Goal: Task Accomplishment & Management: Manage account settings

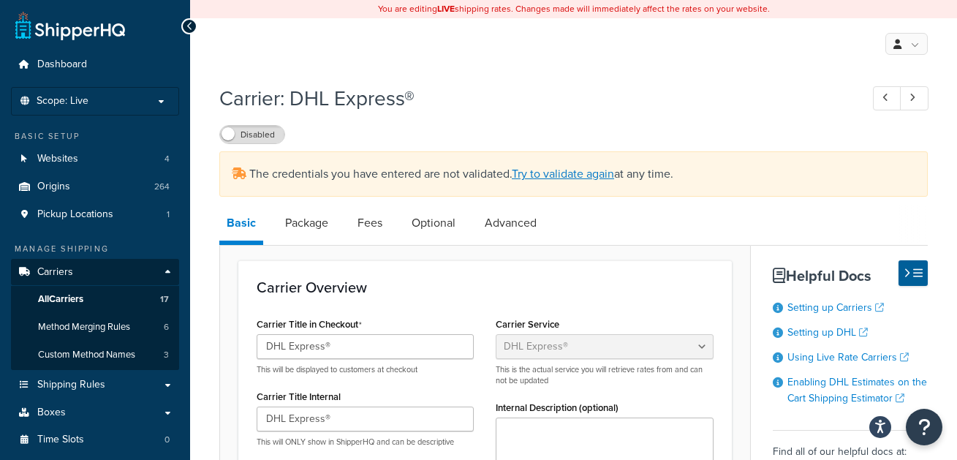
select select "dhl"
click at [553, 169] on link "Try to validate again" at bounding box center [563, 173] width 102 height 17
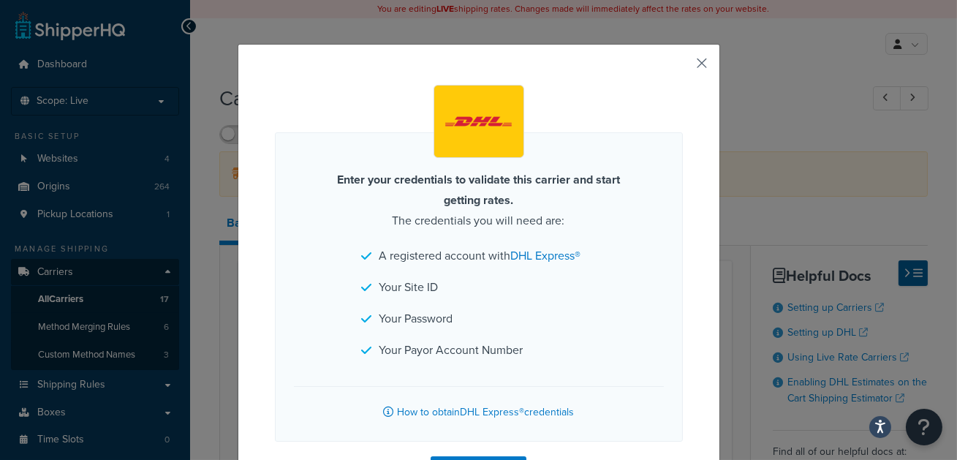
click at [683, 67] on button "button" at bounding box center [681, 69] width 4 height 4
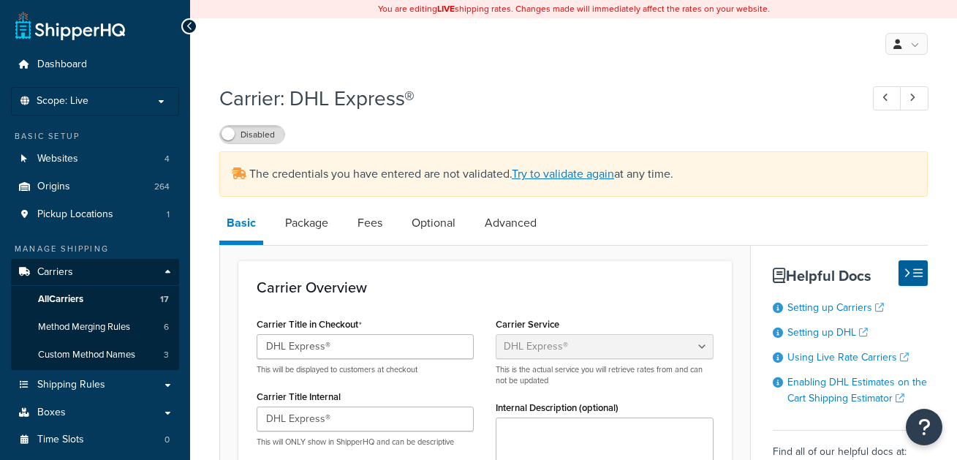
select select "dhl"
click at [569, 177] on link "Try to validate again" at bounding box center [563, 173] width 102 height 17
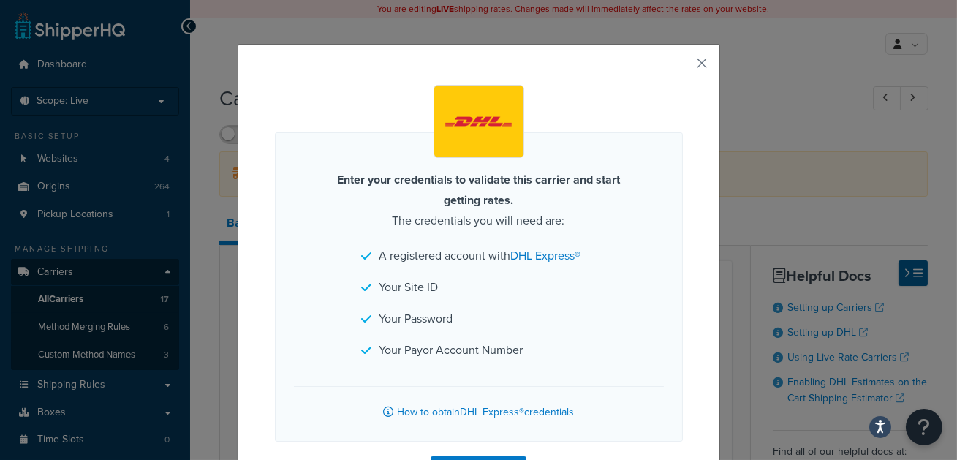
scroll to position [69, 0]
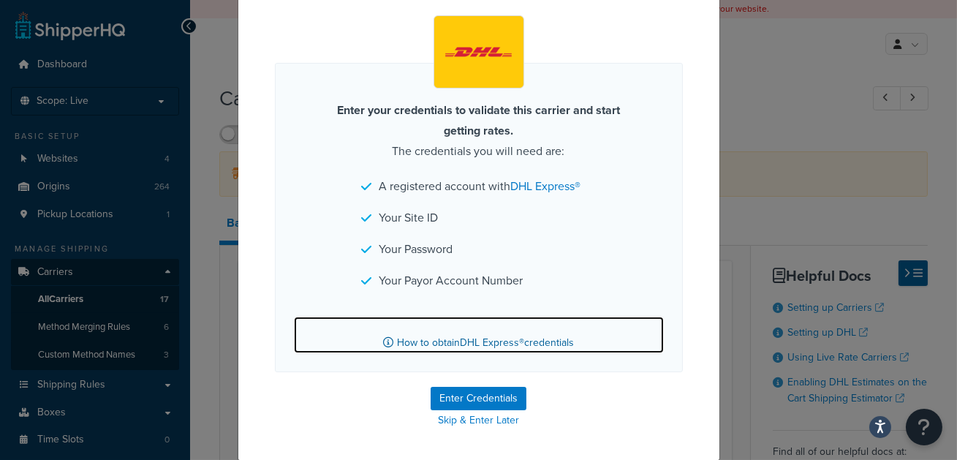
click at [475, 345] on link "How to obtain DHL Express® credentials" at bounding box center [479, 334] width 370 height 37
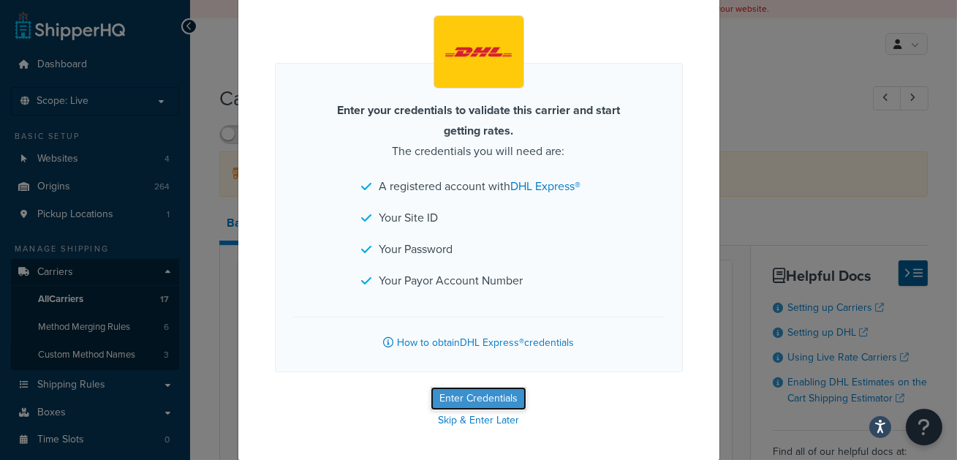
click at [496, 388] on button "Enter Credentials" at bounding box center [478, 398] width 96 height 23
select select "US"
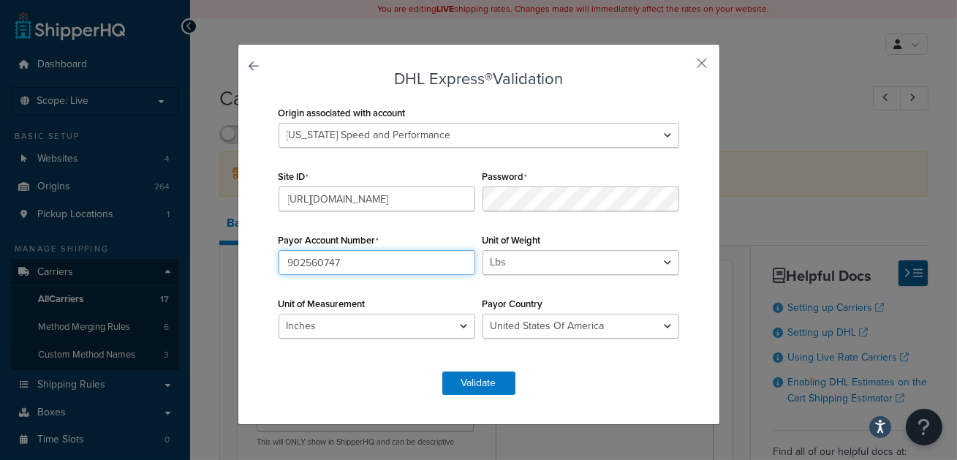
click at [413, 257] on input "902560747" at bounding box center [376, 262] width 197 height 25
paste input "68168626"
type input "968168626"
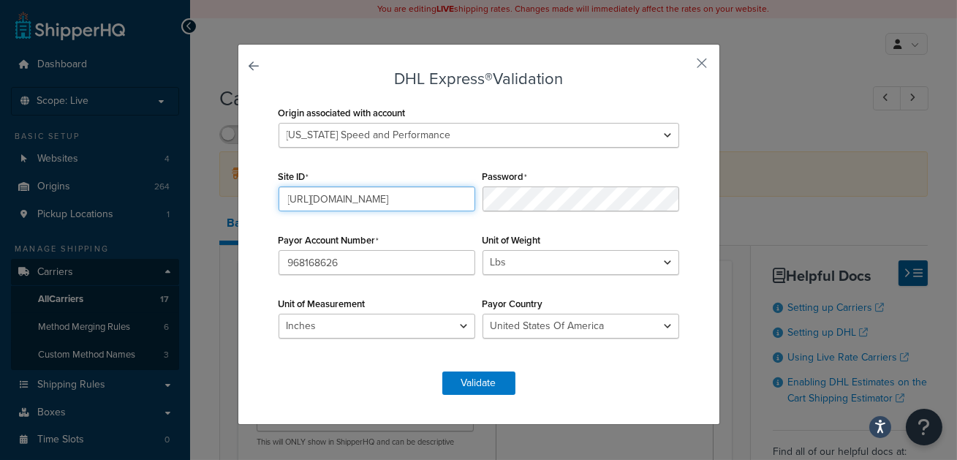
click at [411, 194] on input "https://mybill.dhl.com/account/" at bounding box center [376, 198] width 197 height 25
paste input "apR7nB7nM4iR9i"
type input "apR7nB7nM4iR9i"
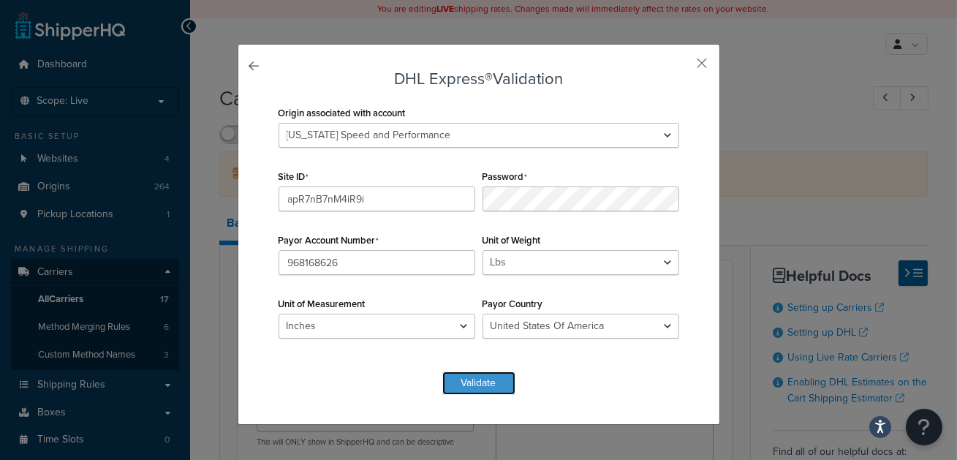
click at [482, 373] on button "Validate" at bounding box center [478, 382] width 73 height 23
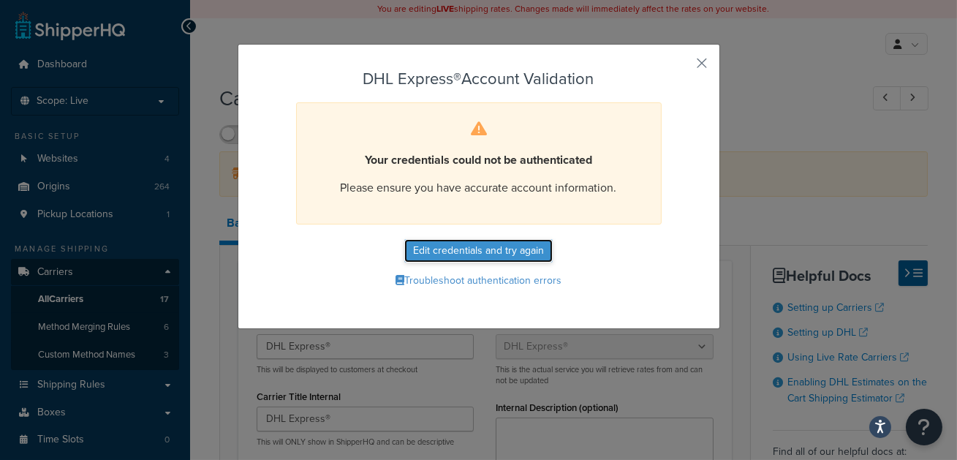
click at [466, 245] on button "Edit credentials and try again" at bounding box center [478, 250] width 148 height 23
select select "US"
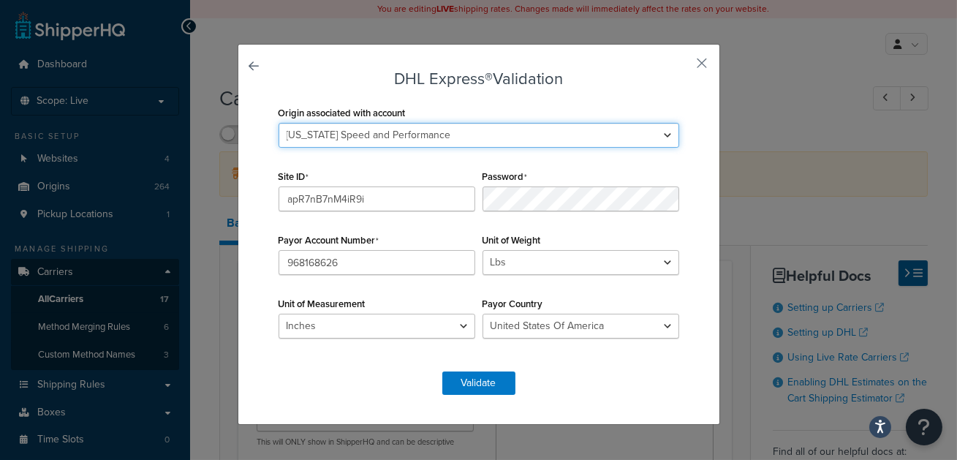
click at [433, 127] on select "2M Fabrication 3P Connect 417 Motorsports 9574 217th Street West; A & A Corvett…" at bounding box center [478, 135] width 401 height 25
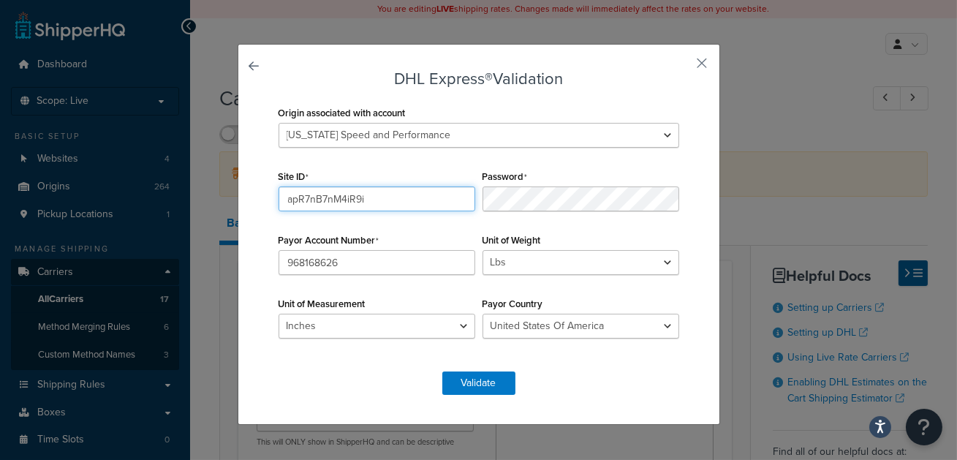
click at [409, 196] on input "apR7nB7nM4iR9i" at bounding box center [376, 198] width 197 height 25
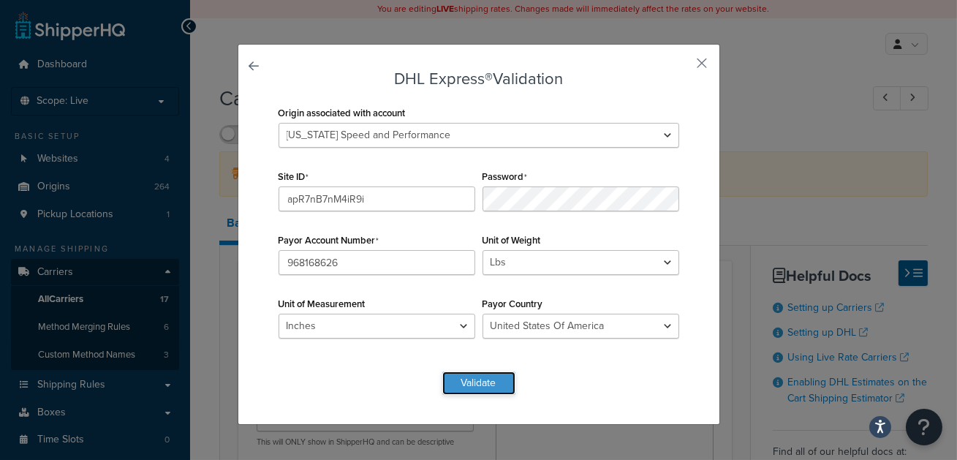
click at [496, 382] on button "Validate" at bounding box center [478, 382] width 73 height 23
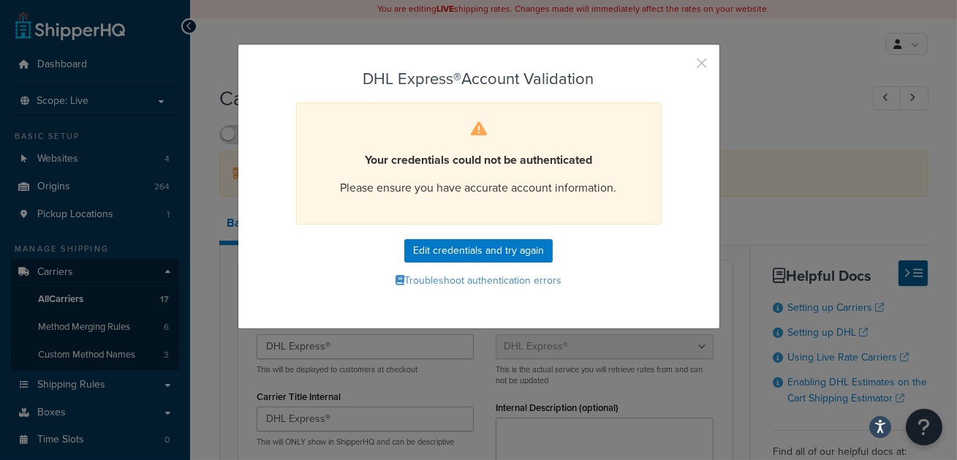
click at [683, 67] on button "button" at bounding box center [681, 69] width 4 height 4
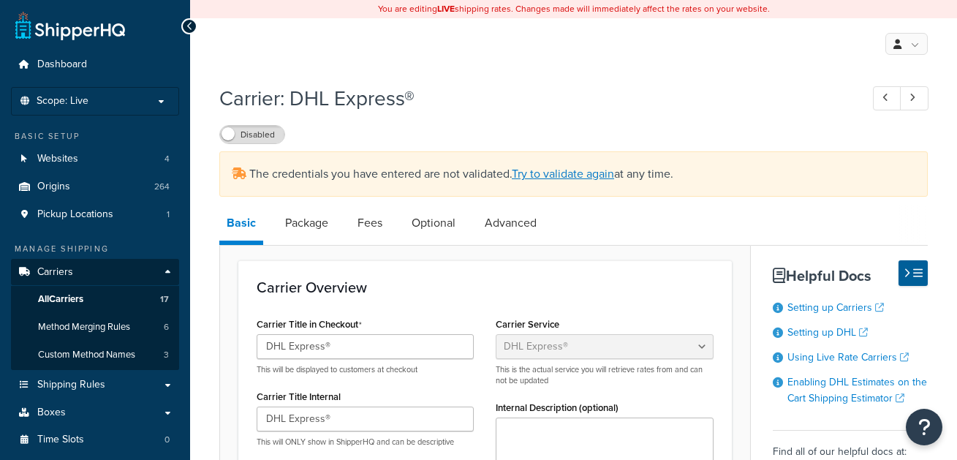
select select "dhl"
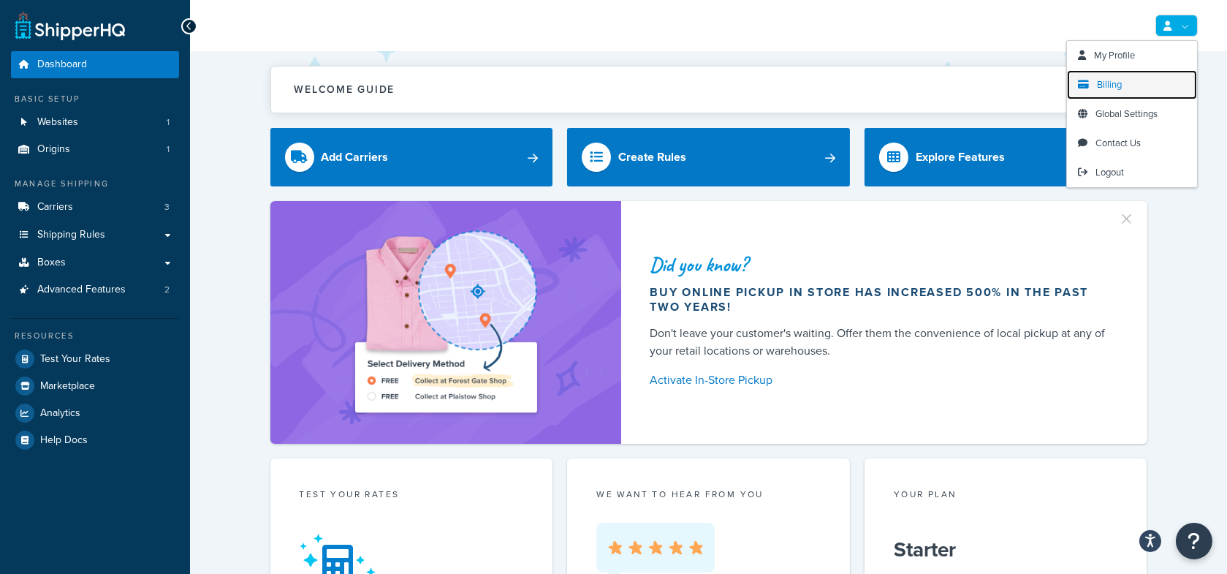
click at [1135, 80] on link "Billing" at bounding box center [1132, 84] width 130 height 29
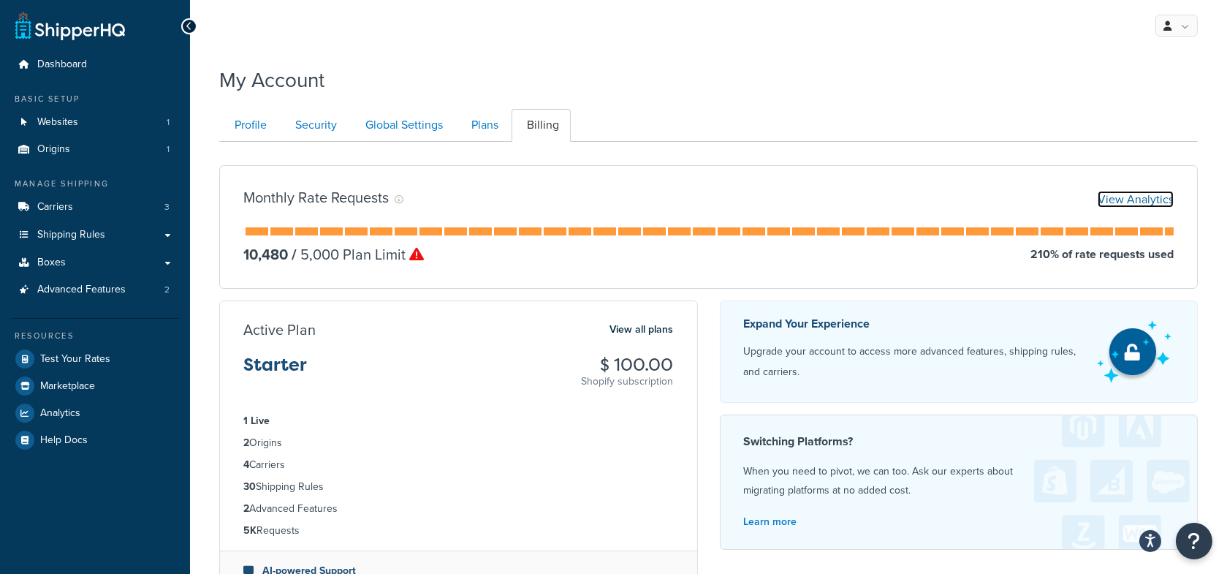
click at [1130, 200] on link "View Analytics" at bounding box center [1136, 199] width 76 height 17
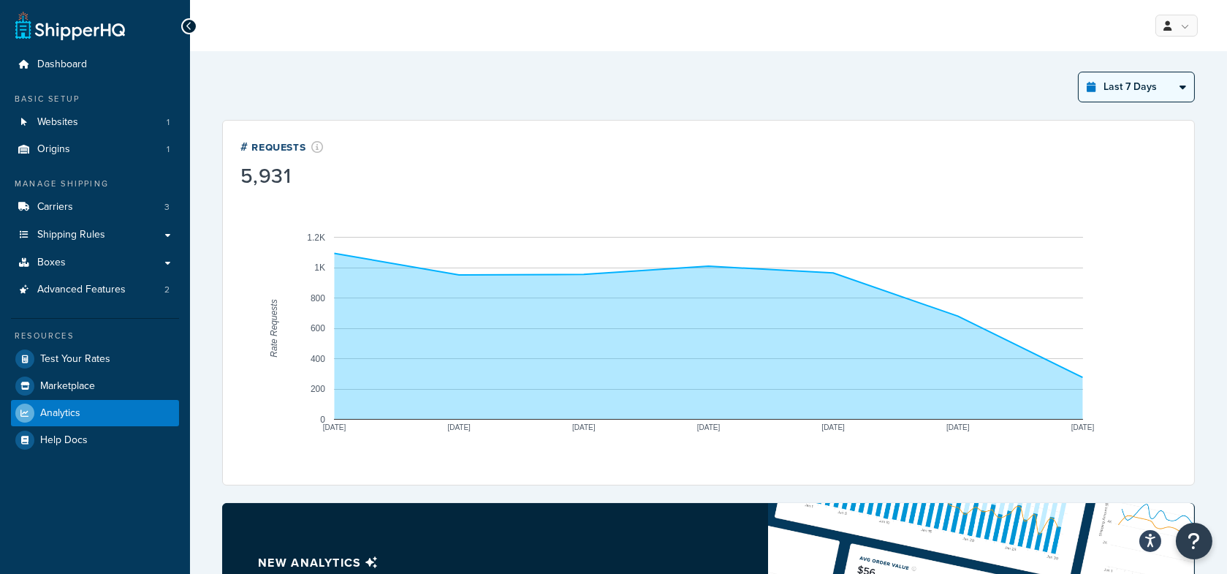
click at [1120, 80] on select "Last 24 Hours Last 7 Days Last 30 Days Last 3 Months Last 6 Months Last 12 Mont…" at bounding box center [1136, 86] width 115 height 29
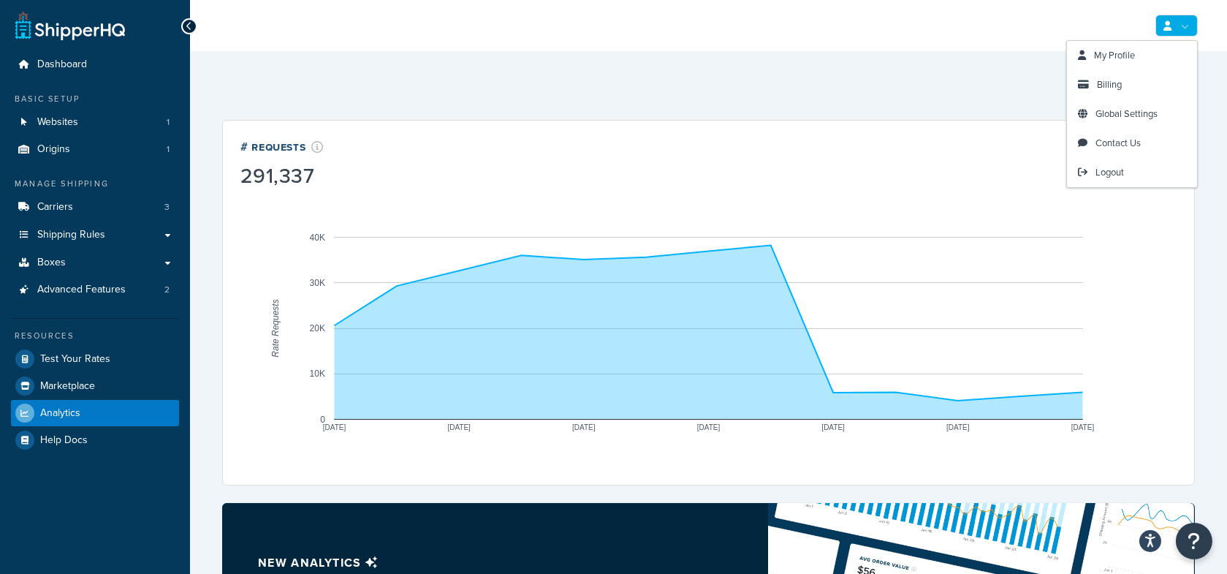
click at [1186, 25] on link at bounding box center [1177, 26] width 42 height 22
click at [982, 37] on div "My Profile Billing Global Settings Contact Us Logout" at bounding box center [708, 25] width 1037 height 51
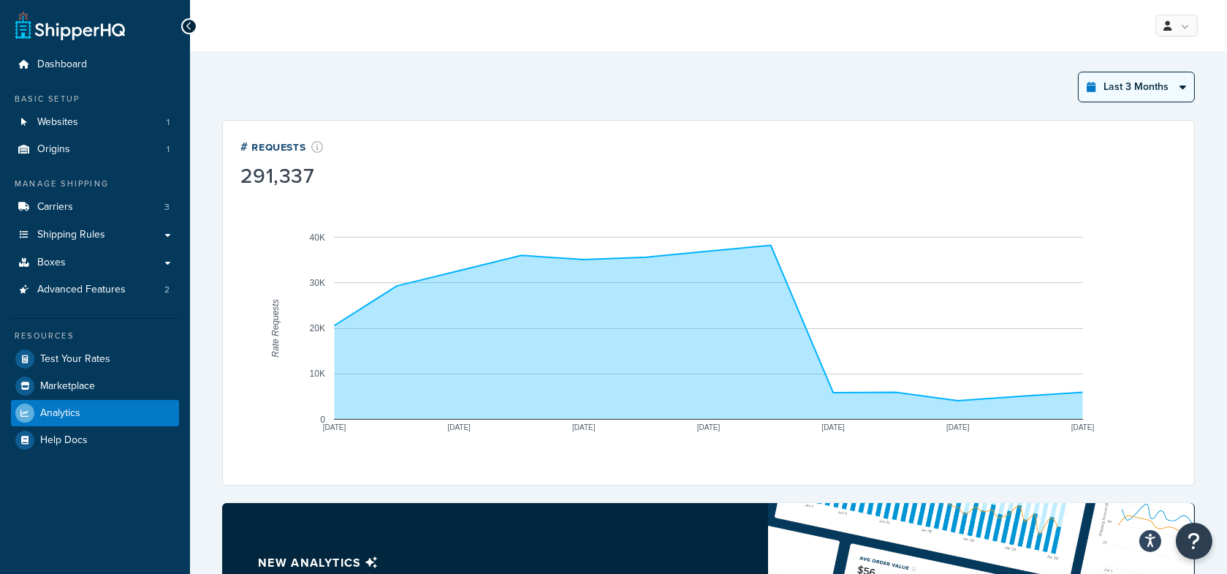
click at [1136, 80] on select "Last 24 Hours Last 7 Days Last 30 Days Last 3 Months Last 6 Months Last 12 Mont…" at bounding box center [1136, 86] width 115 height 29
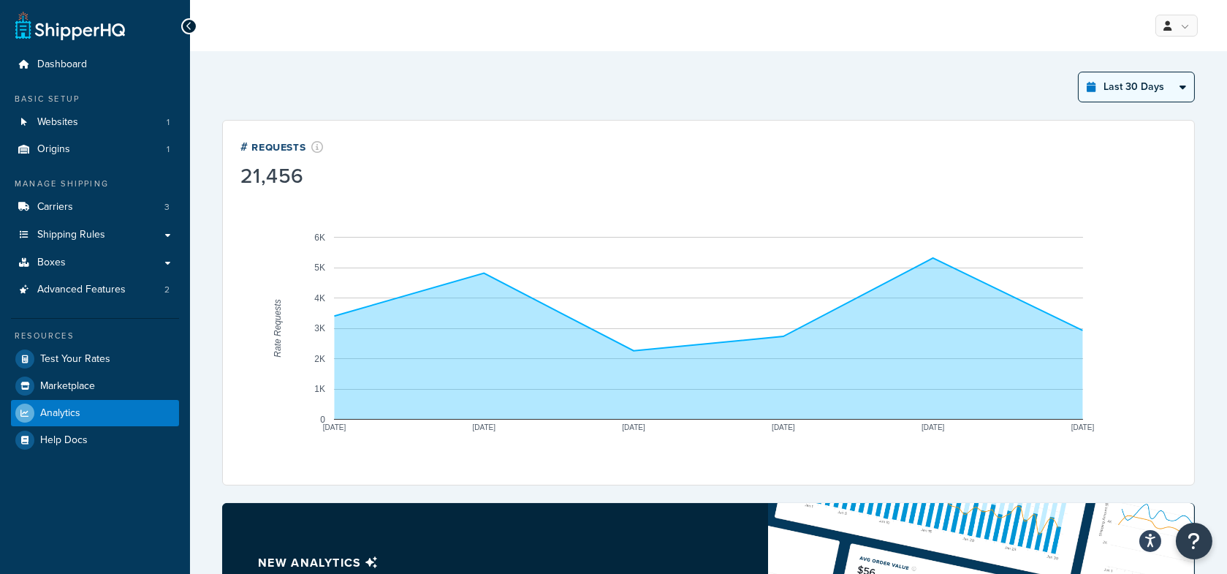
click at [1132, 82] on select "Last 24 Hours Last 7 Days Last 30 Days Last 3 Months Last 6 Months Last 12 Mont…" at bounding box center [1136, 86] width 115 height 29
click at [1107, 92] on select "Last 24 Hours Last 7 Days Last 30 Days Last 3 Months Last 6 Months Last 12 Mont…" at bounding box center [1136, 86] width 115 height 29
select select "last_3_months"
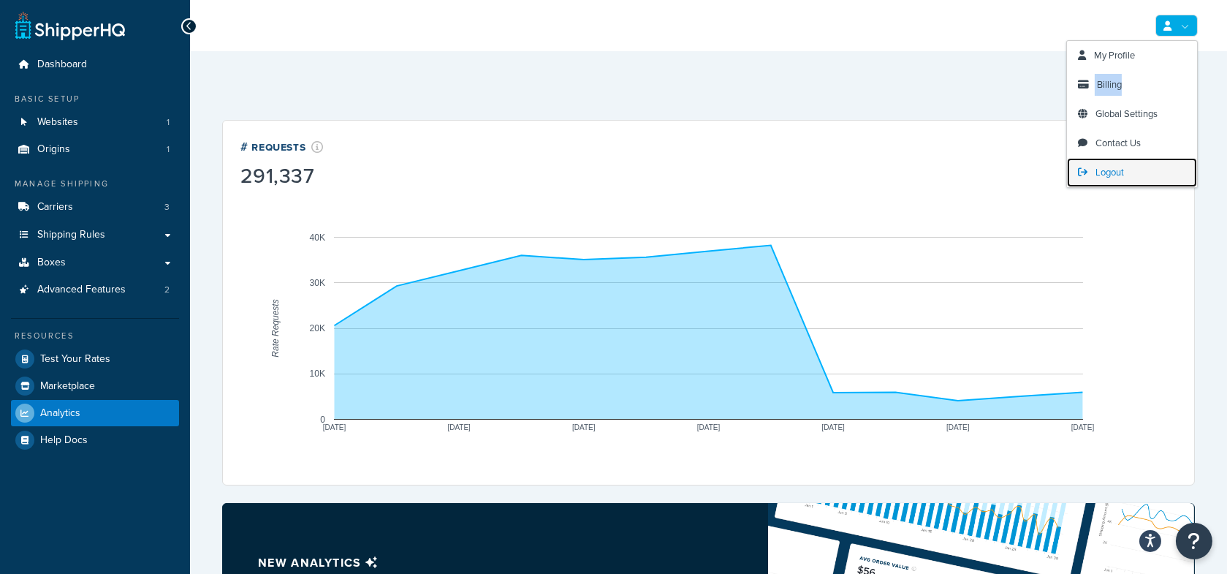
click at [1131, 172] on link "Logout" at bounding box center [1132, 172] width 130 height 29
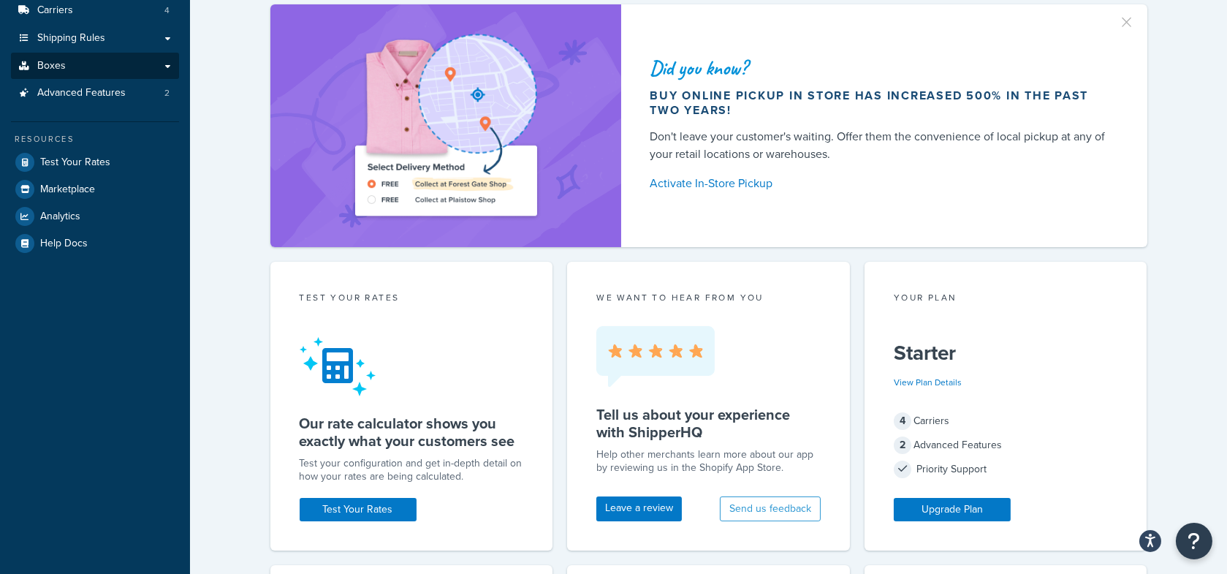
scroll to position [197, 0]
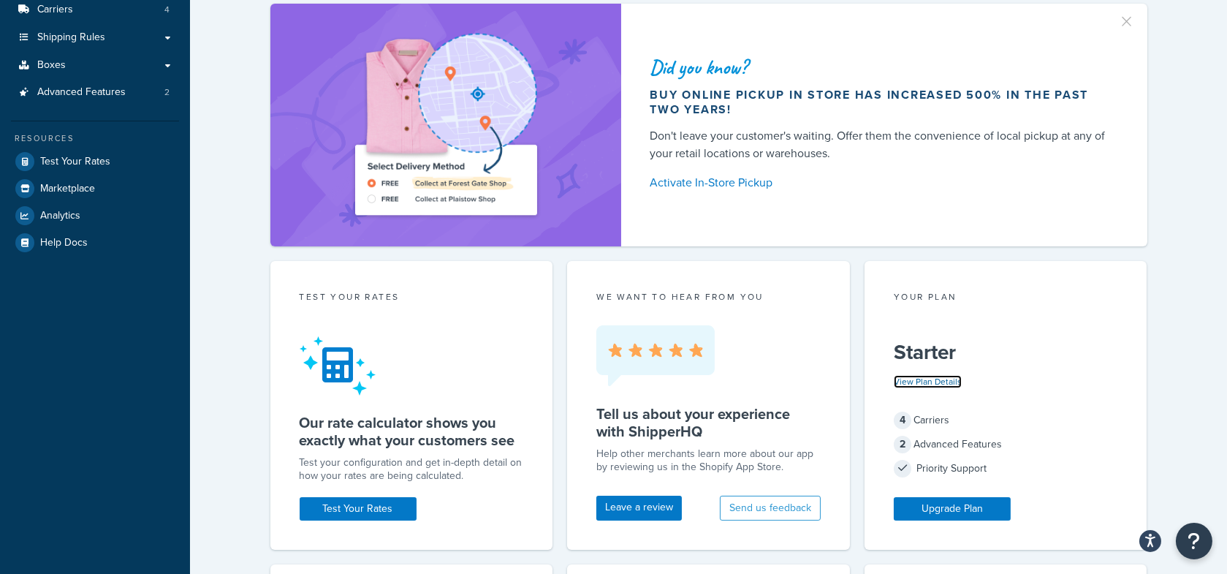
click at [913, 376] on link "View Plan Details" at bounding box center [928, 381] width 68 height 13
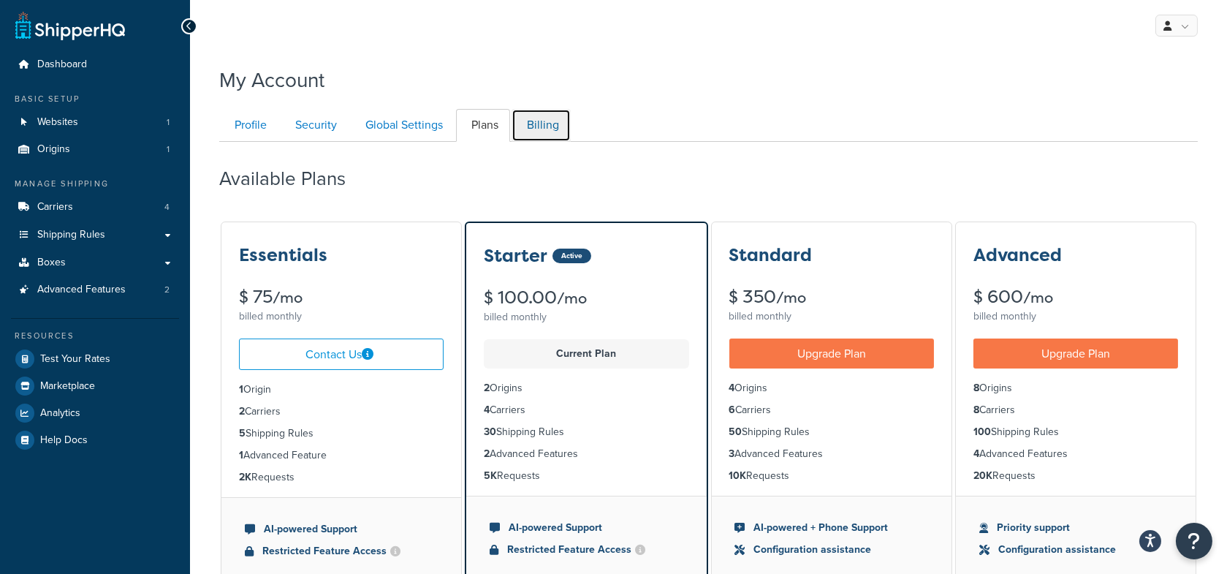
click at [545, 133] on link "Billing" at bounding box center [541, 125] width 59 height 33
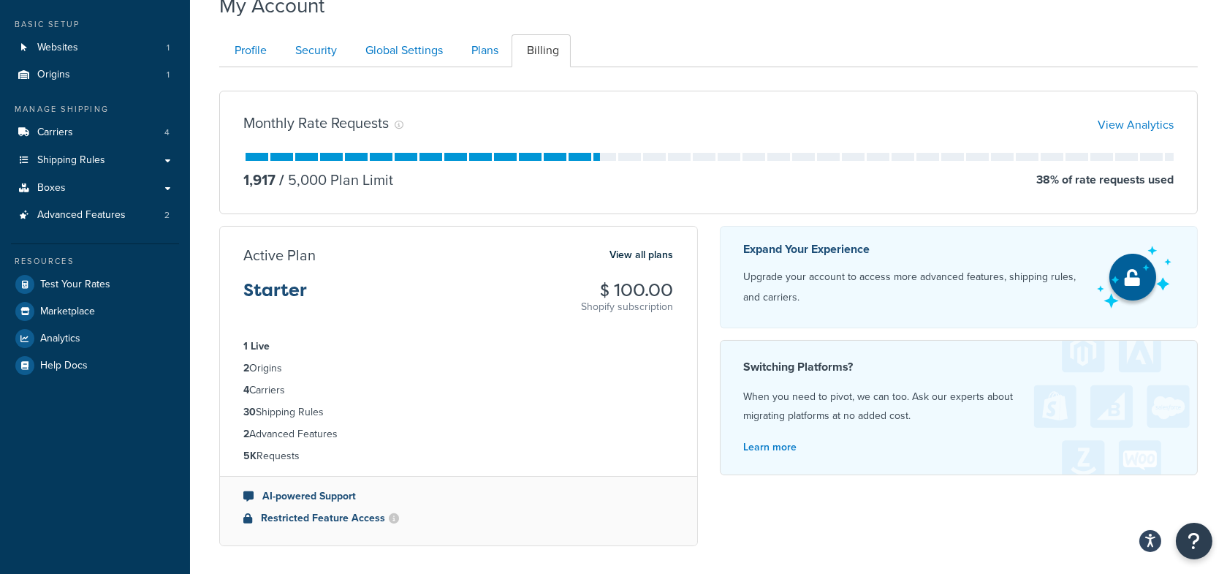
scroll to position [72, 0]
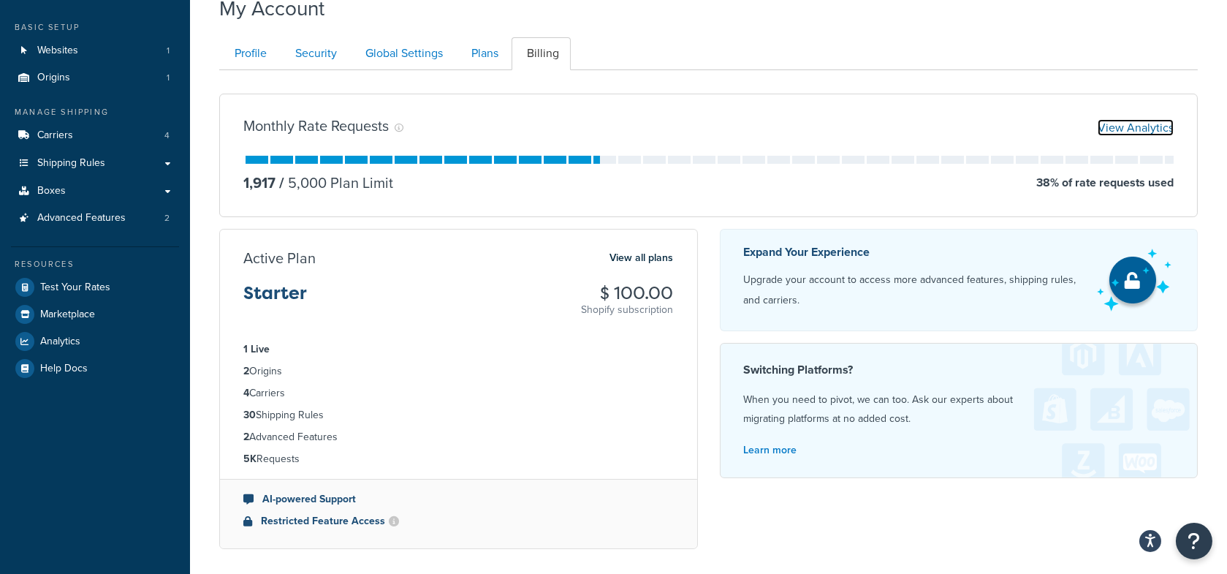
click at [1122, 127] on link "View Analytics" at bounding box center [1136, 127] width 76 height 17
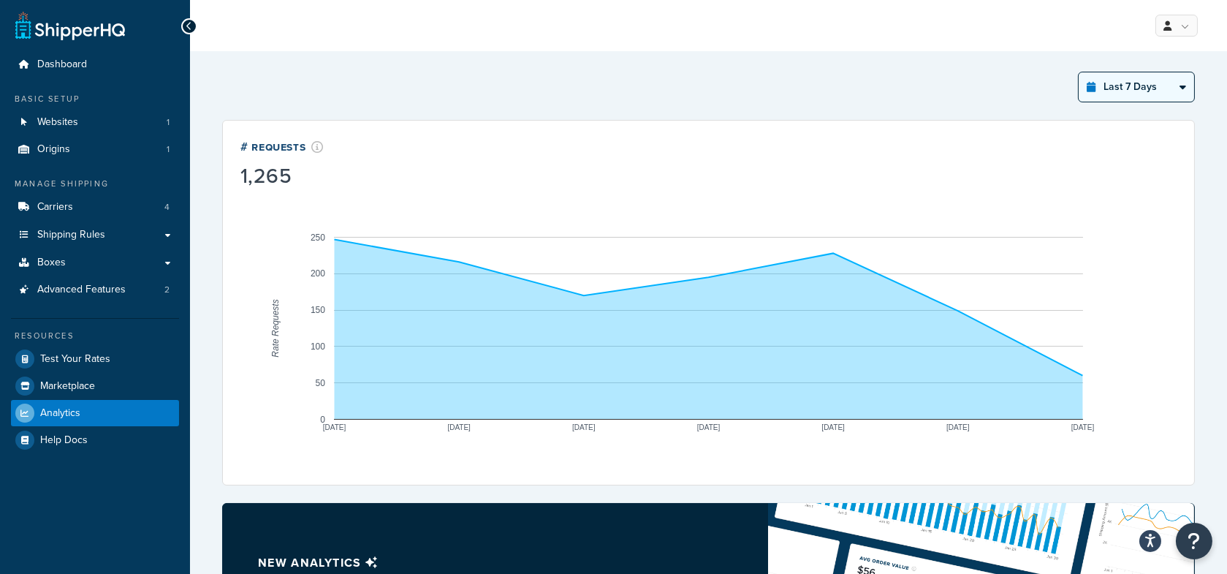
click at [1143, 89] on select "Last 24 Hours Last 7 Days Last 30 Days Last 3 Months Last 6 Months Last 12 Mont…" at bounding box center [1136, 86] width 115 height 29
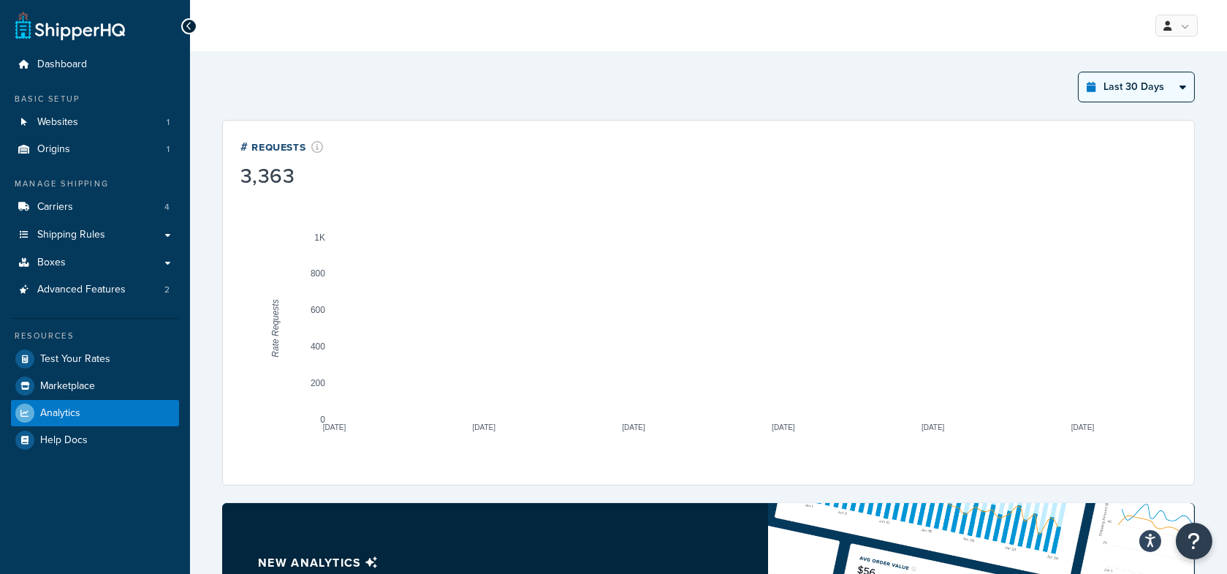
click at [1131, 96] on select "Last 24 Hours Last 7 Days Last 30 Days Last 3 Months Last 6 Months Last 12 Mont…" at bounding box center [1136, 86] width 115 height 29
select select "last_6_months"
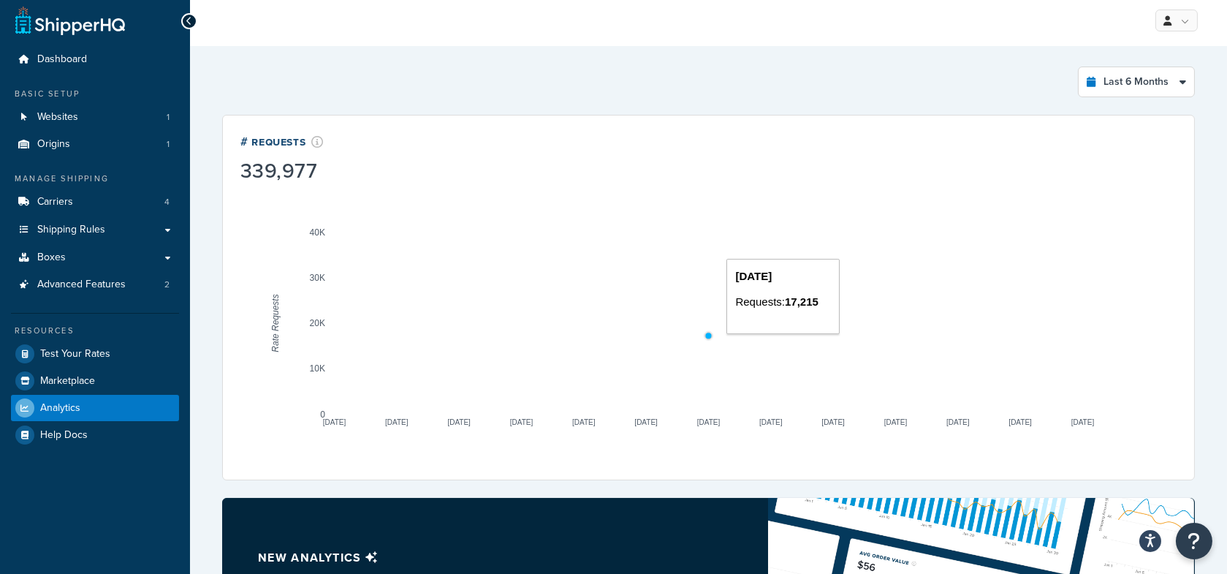
scroll to position [4, 0]
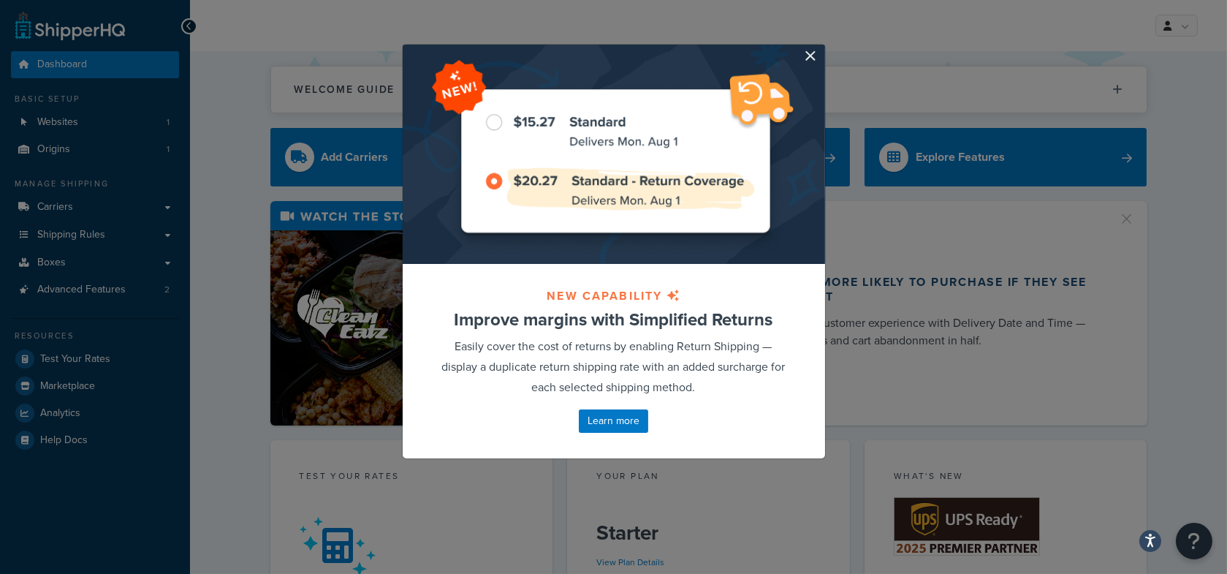
click at [818, 55] on div at bounding box center [614, 154] width 422 height 219
click at [822, 48] on button "button" at bounding box center [824, 47] width 4 height 4
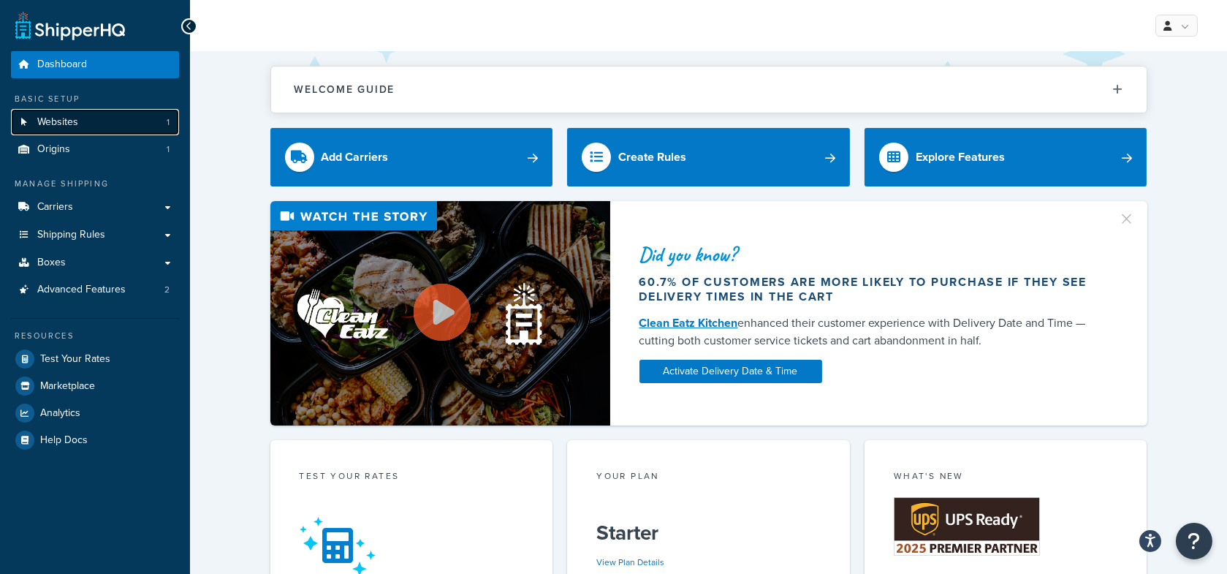
click at [115, 122] on link "Websites 1" at bounding box center [95, 122] width 168 height 27
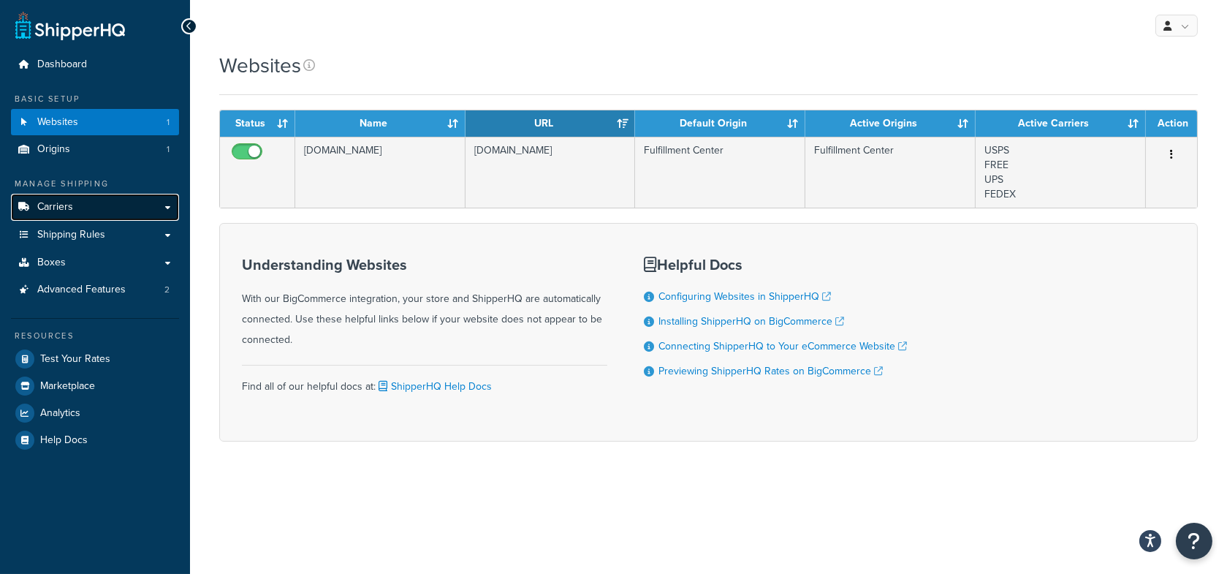
click at [80, 214] on link "Carriers" at bounding box center [95, 207] width 168 height 27
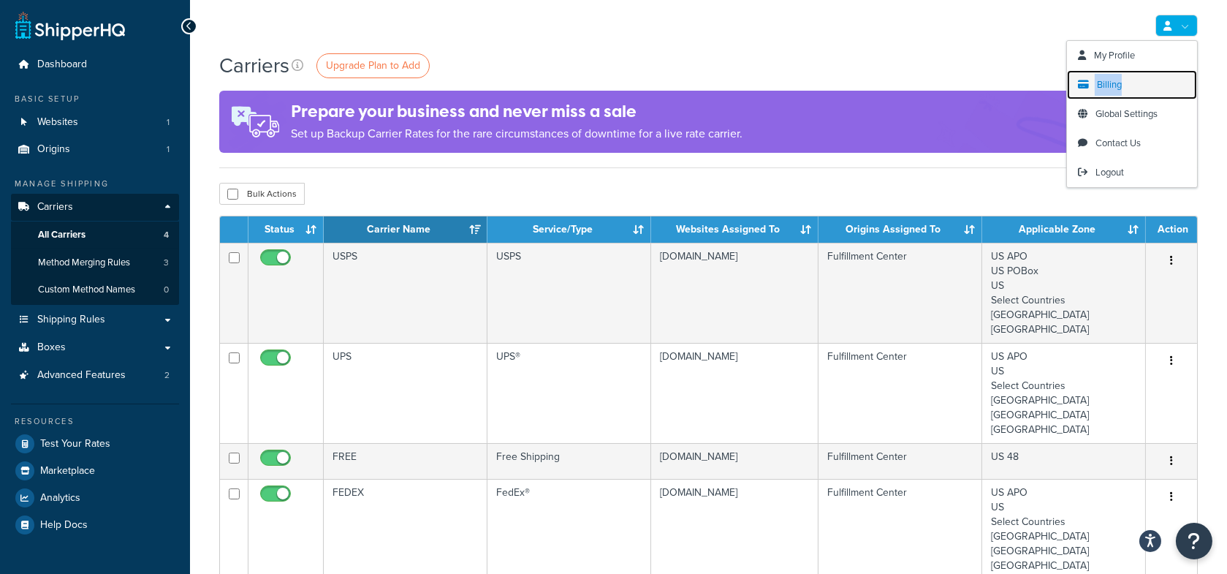
click at [1112, 85] on span "Billing" at bounding box center [1109, 84] width 25 height 14
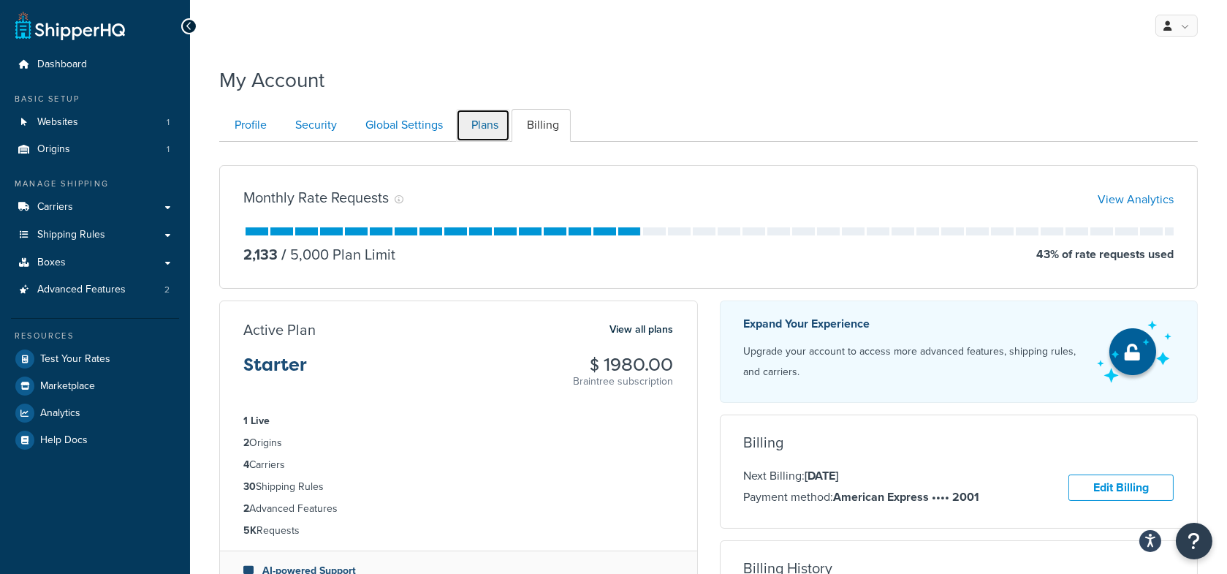
click at [490, 121] on link "Plans" at bounding box center [483, 125] width 54 height 33
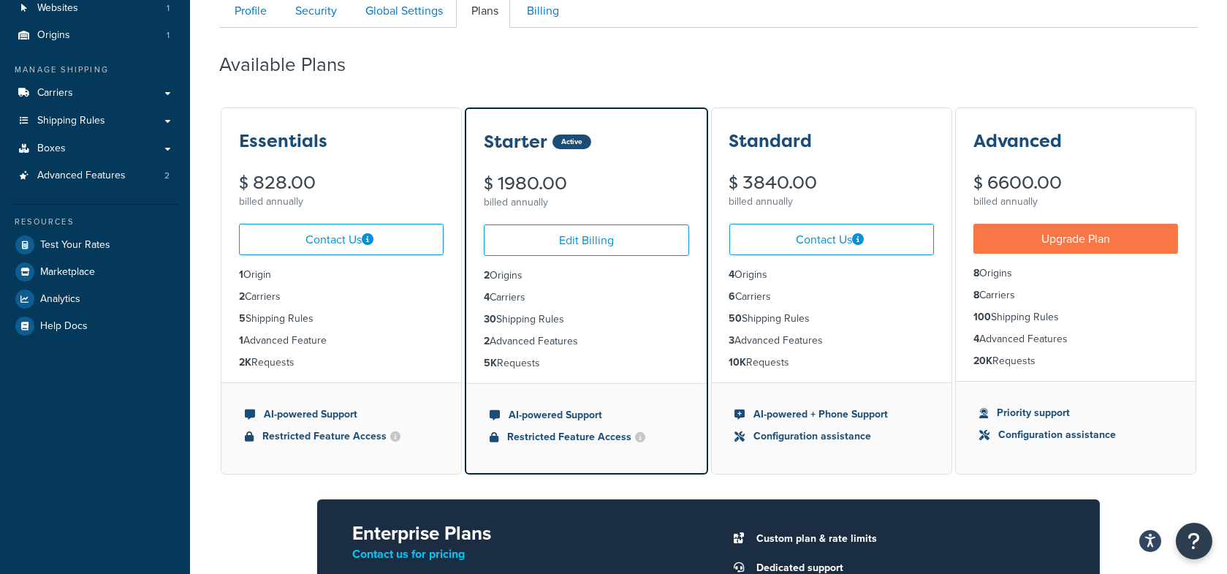
scroll to position [113, 0]
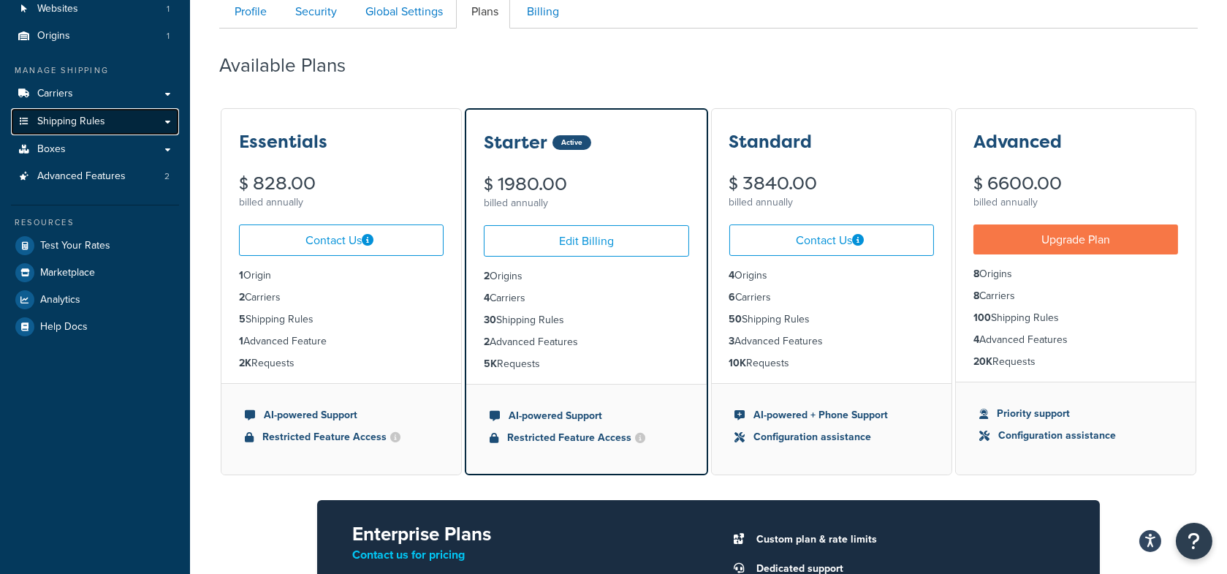
click at [145, 120] on link "Shipping Rules" at bounding box center [95, 121] width 168 height 27
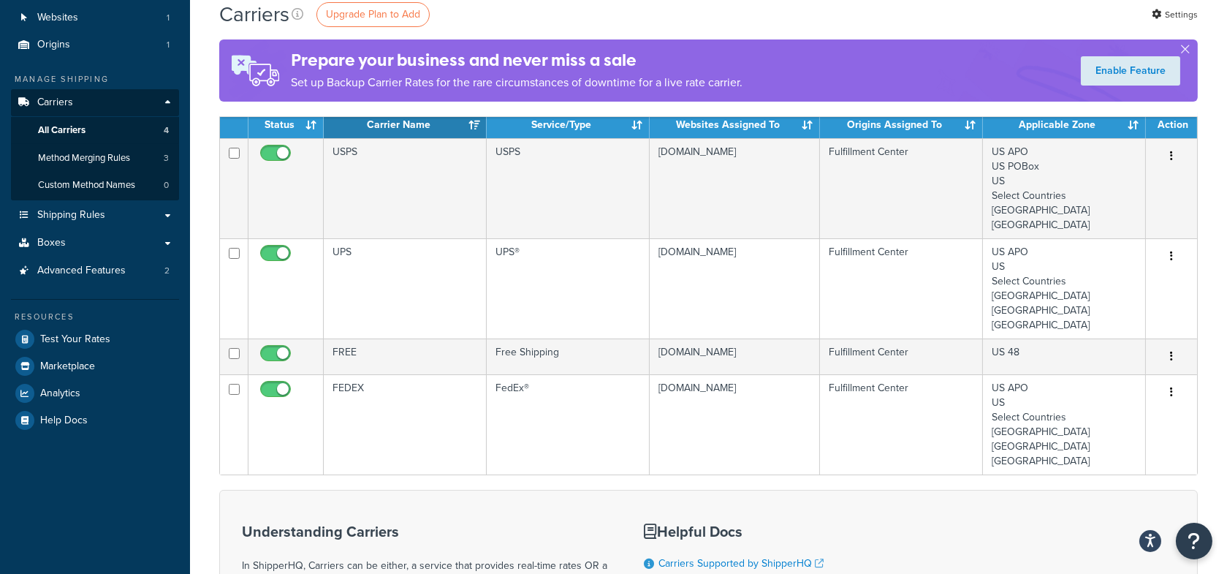
scroll to position [103, 0]
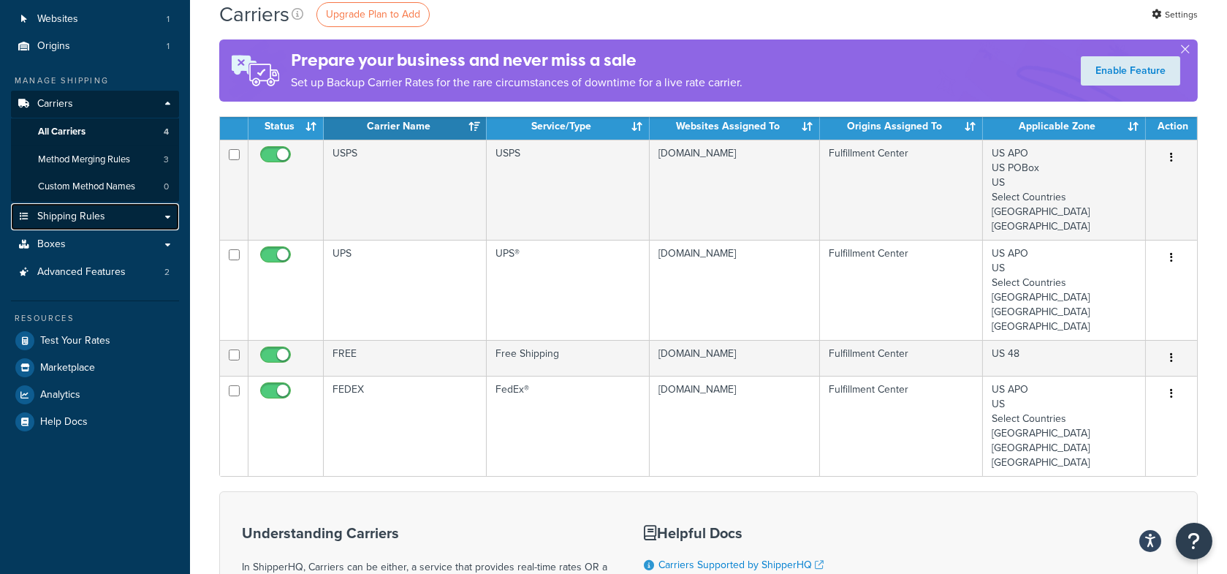
click at [113, 211] on link "Shipping Rules" at bounding box center [95, 216] width 168 height 27
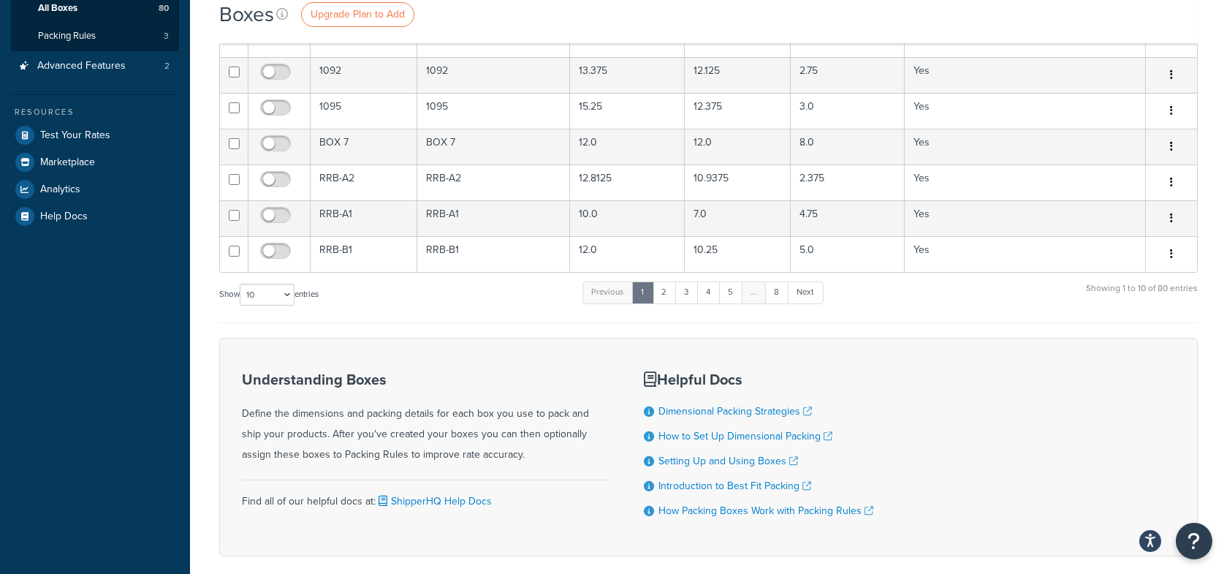
scroll to position [296, 0]
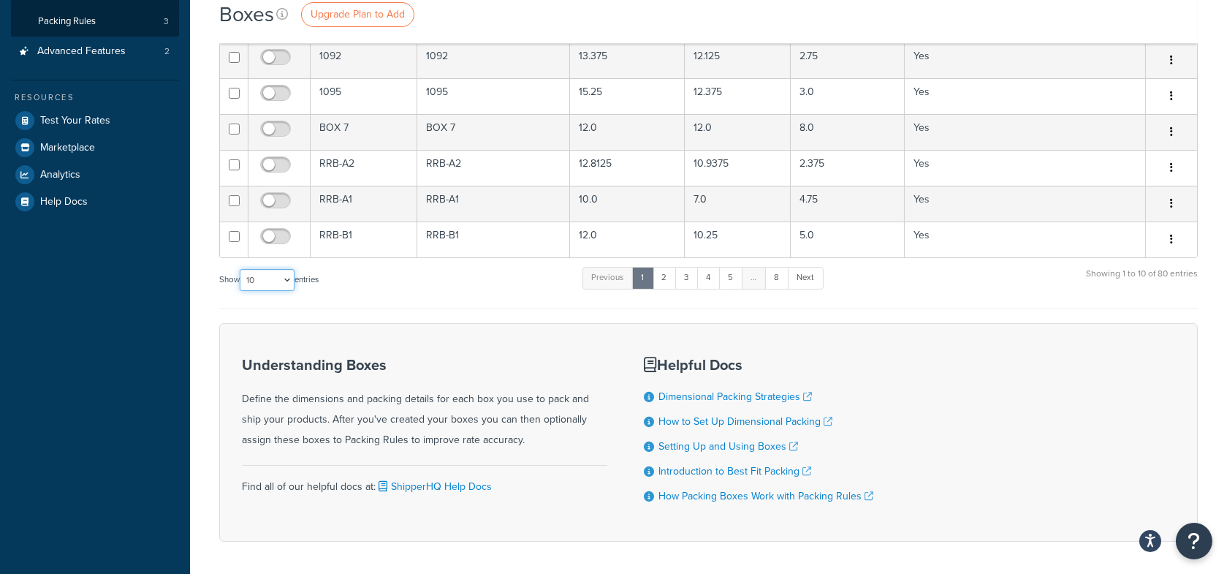
click at [278, 273] on select "10 15 25 50 100 1000" at bounding box center [267, 280] width 55 height 22
select select "100"
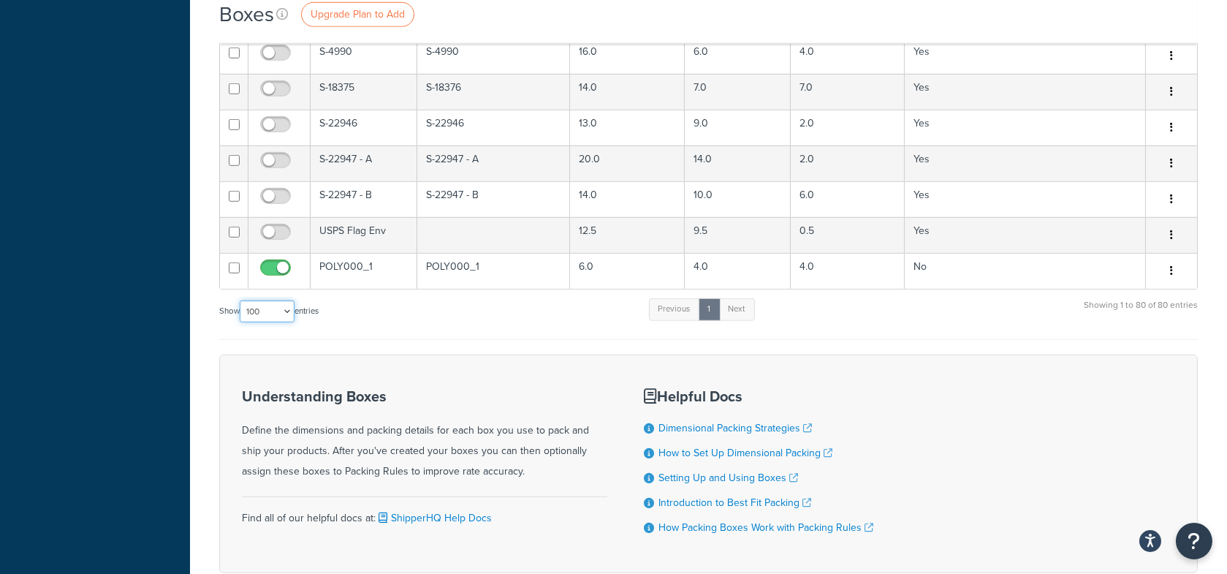
scroll to position [2850, 0]
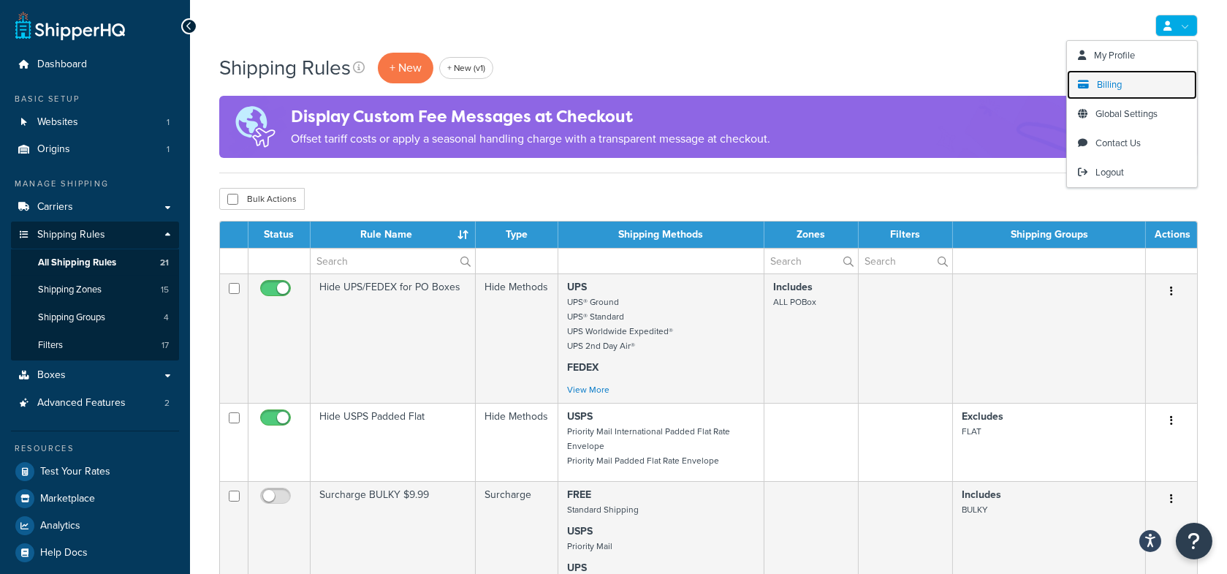
click at [1111, 83] on span "Billing" at bounding box center [1109, 84] width 25 height 14
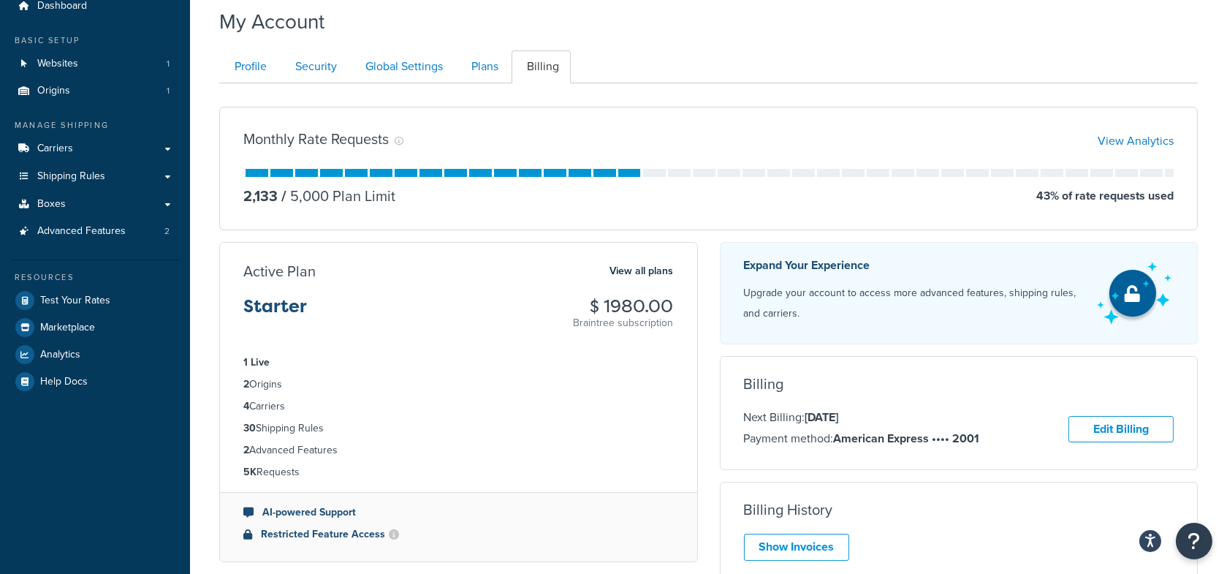
scroll to position [67, 0]
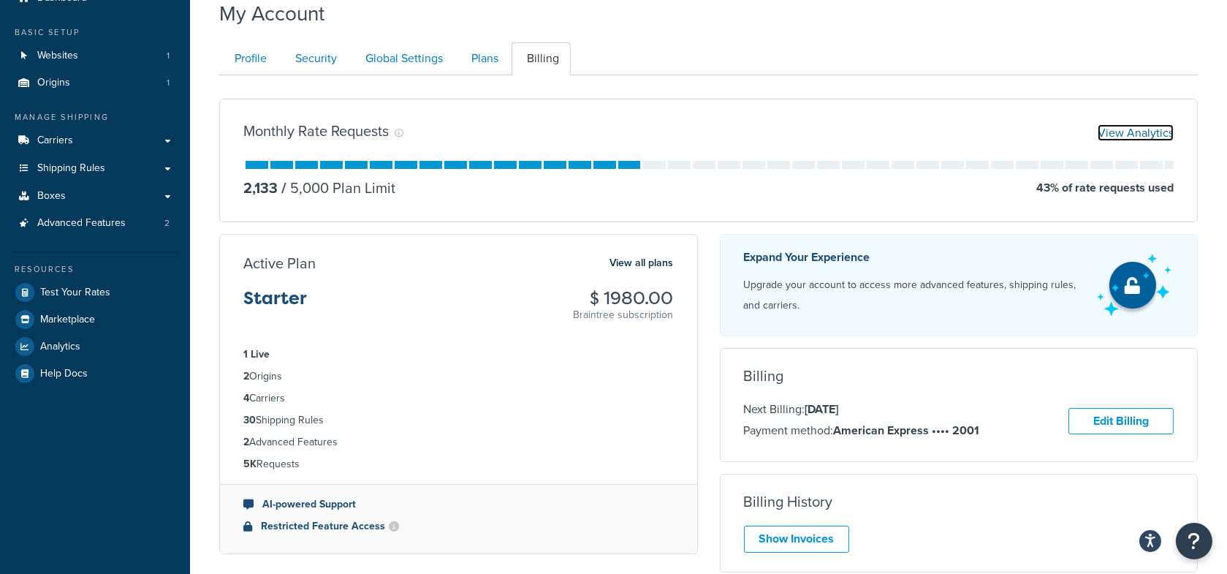
click at [1118, 132] on link "View Analytics" at bounding box center [1136, 132] width 76 height 17
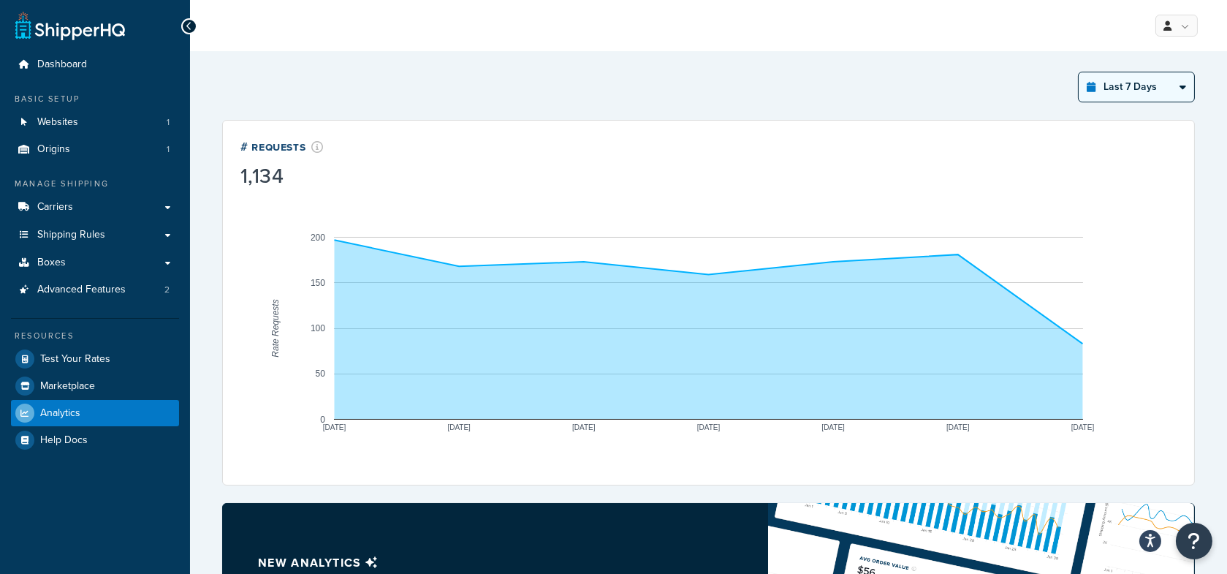
click at [1117, 91] on select "Last 24 Hours Last 7 Days Last 30 Days Last 3 Months Last 6 Months Last 12 Mont…" at bounding box center [1136, 86] width 115 height 29
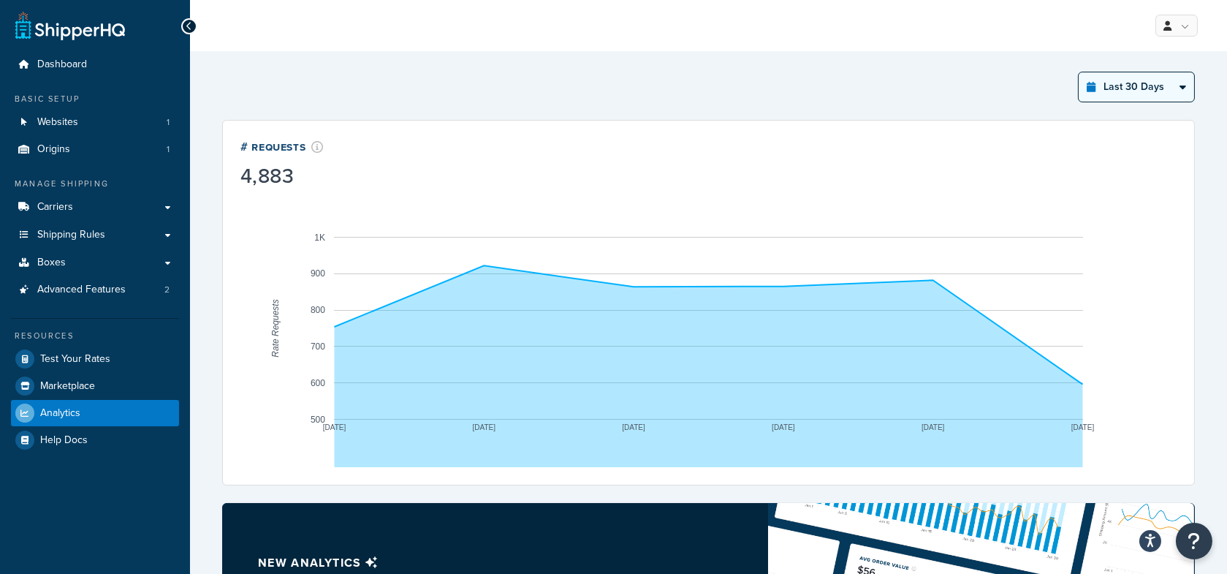
click at [1115, 80] on select "Last 24 Hours Last 7 Days Last 30 Days Last 3 Months Last 6 Months Last 12 Mont…" at bounding box center [1136, 86] width 115 height 29
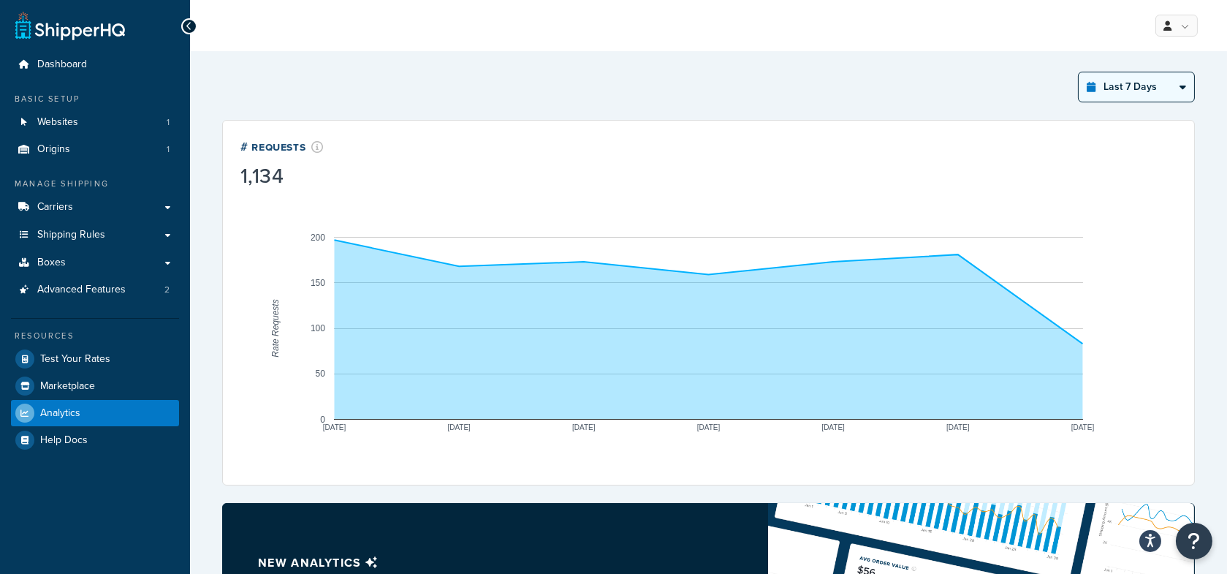
click at [1126, 93] on select "Last 24 Hours Last 7 Days Last 30 Days Last 3 Months Last 6 Months Last 12 Mont…" at bounding box center [1136, 86] width 115 height 29
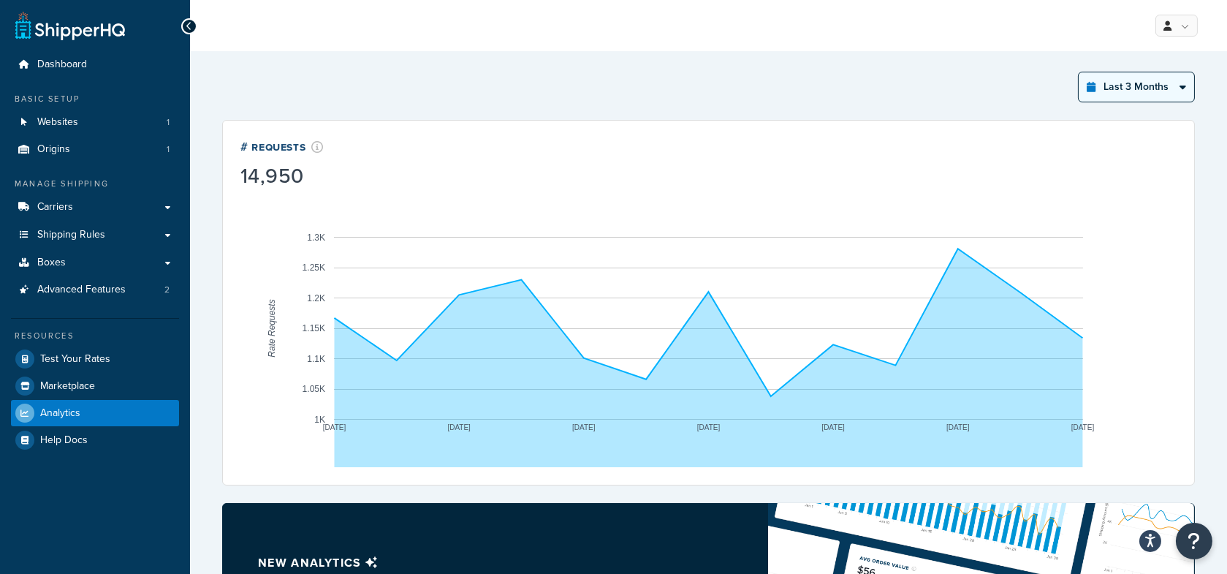
click at [1135, 91] on select "Last 24 Hours Last 7 Days Last 30 Days Last 3 Months Last 6 Months Last 12 Mont…" at bounding box center [1136, 86] width 115 height 29
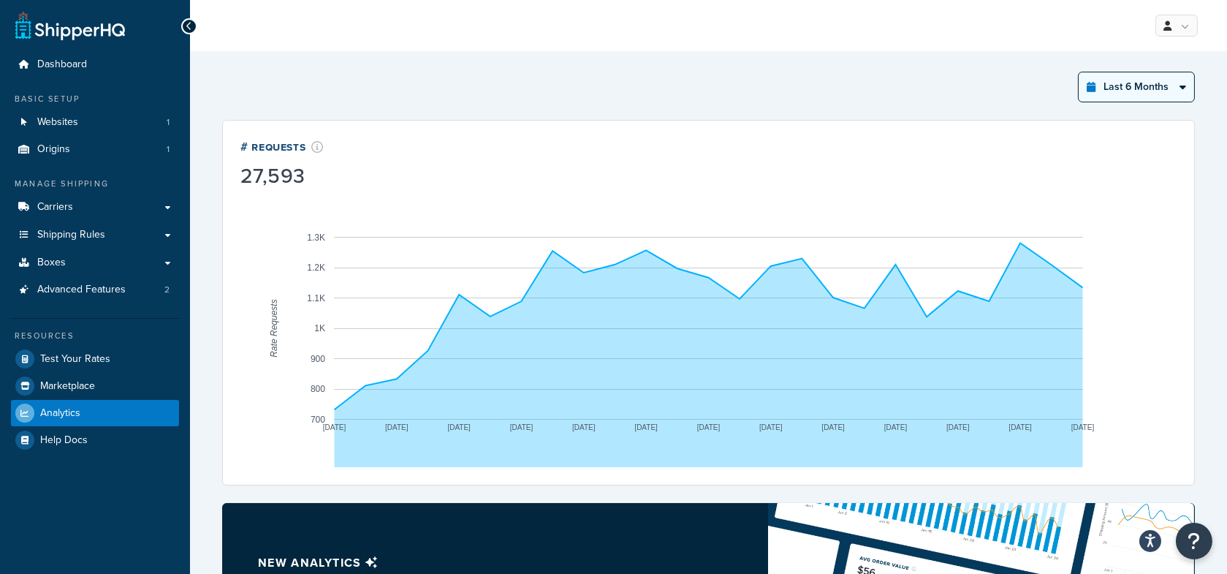
click at [1152, 83] on select "Last 24 Hours Last 7 Days Last 30 Days Last 3 Months Last 6 Months Last 12 Mont…" at bounding box center [1136, 86] width 115 height 29
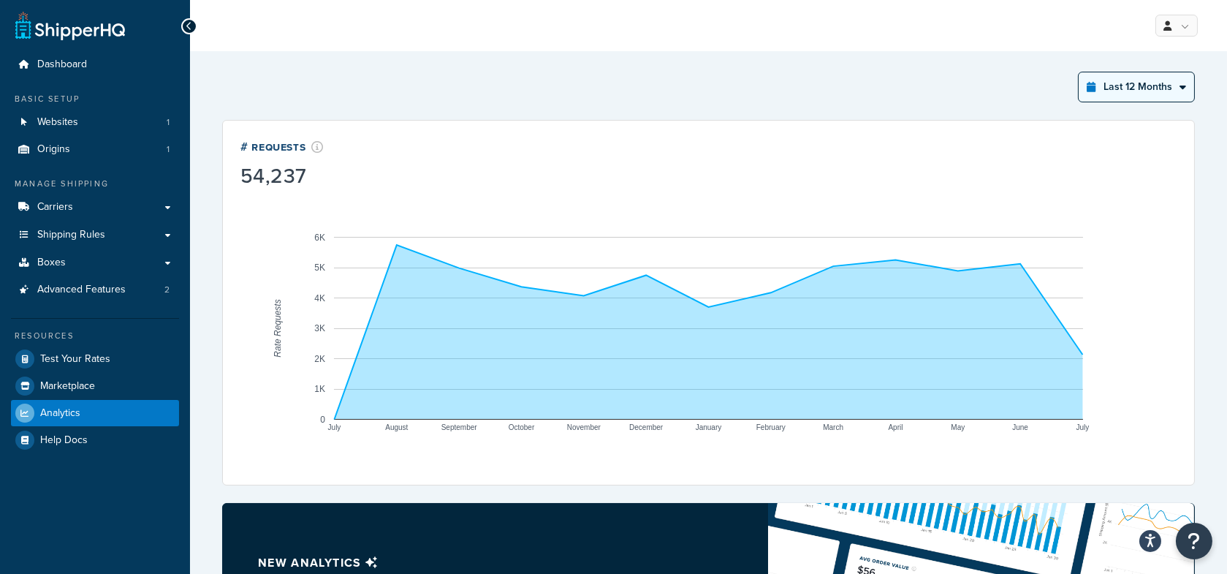
click at [1156, 84] on select "Last 24 Hours Last 7 Days Last 30 Days Last 3 Months Last 6 Months Last 12 Mont…" at bounding box center [1136, 86] width 115 height 29
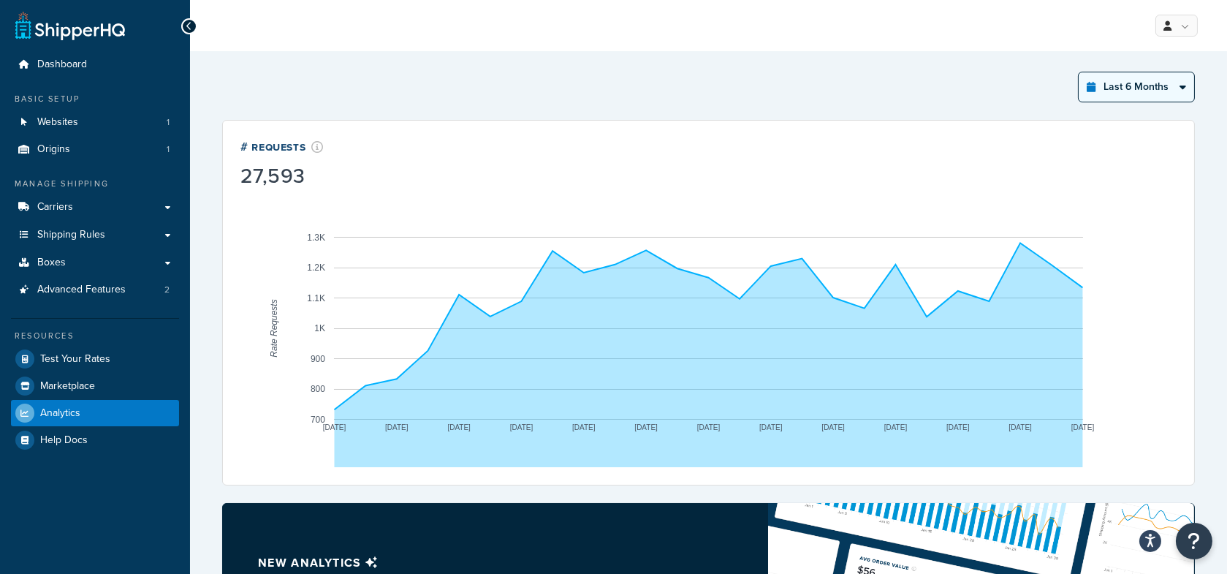
click at [1138, 81] on select "Last 24 Hours Last 7 Days Last 30 Days Last 3 Months Last 6 Months Last 12 Mont…" at bounding box center [1136, 86] width 115 height 29
select select "last_year"
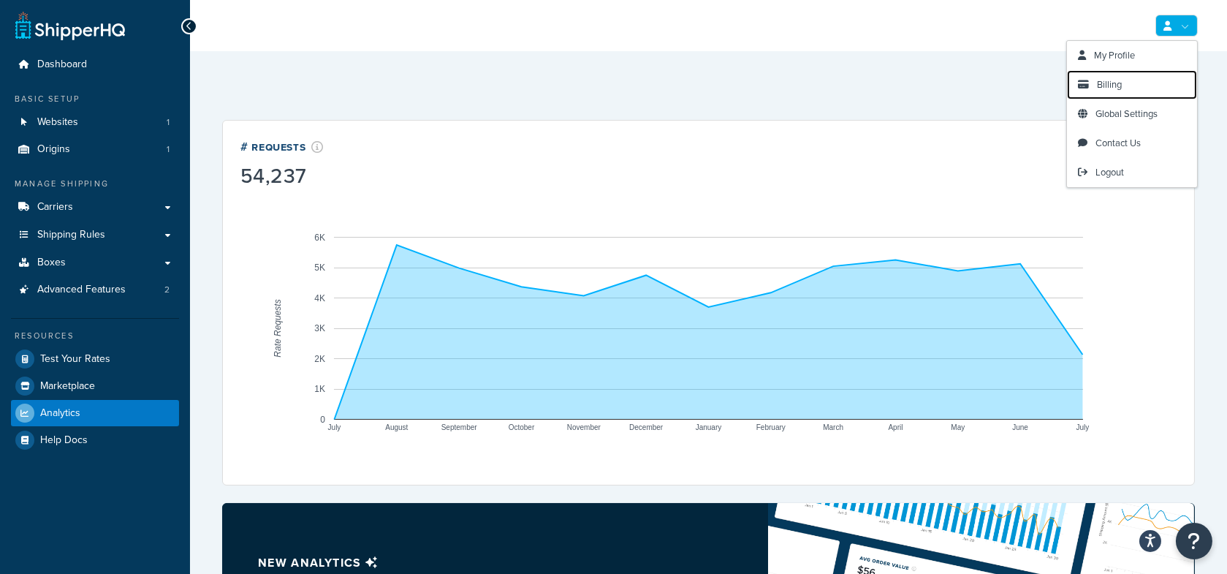
drag, startPoint x: 1112, startPoint y: 83, endPoint x: 851, endPoint y: 34, distance: 264.8
click at [1112, 83] on span "Billing" at bounding box center [1109, 84] width 25 height 14
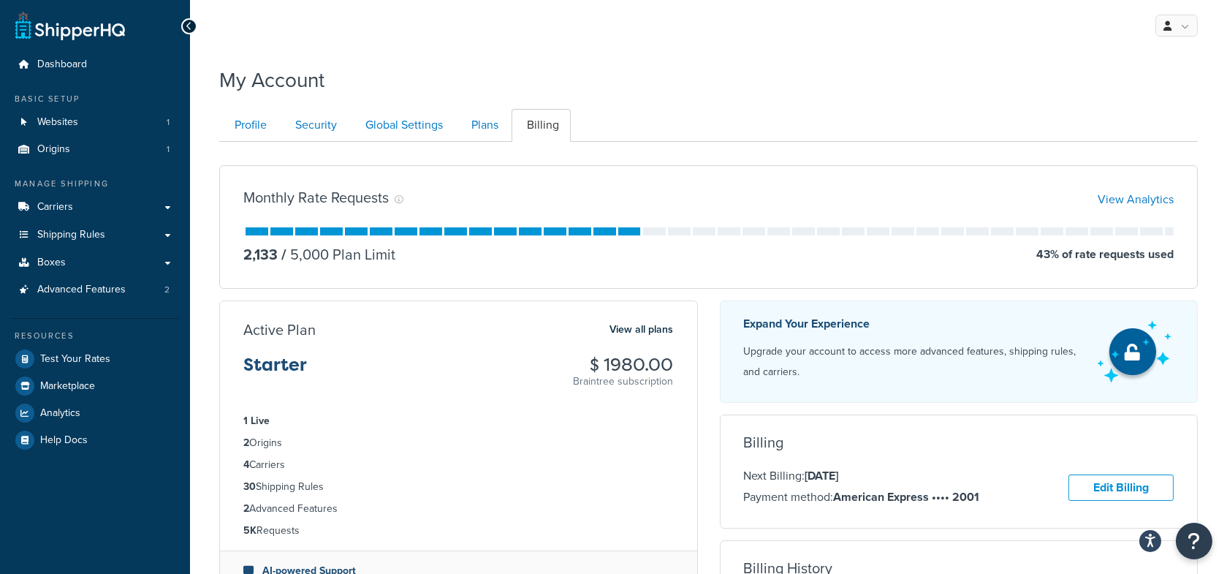
scroll to position [36, 0]
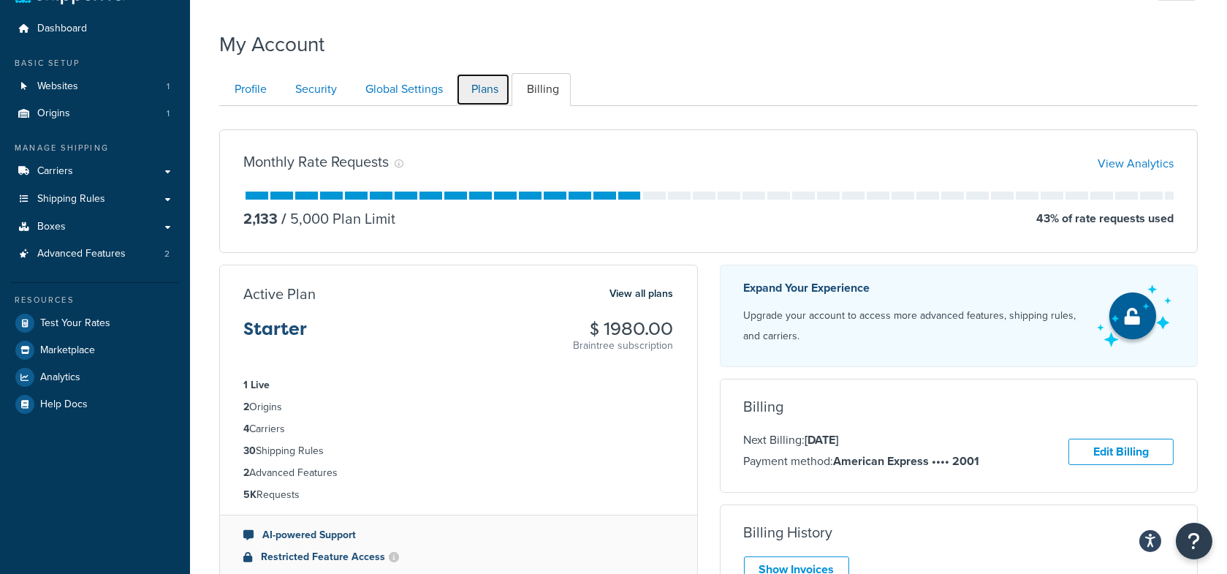
click at [485, 91] on link "Plans" at bounding box center [483, 89] width 54 height 33
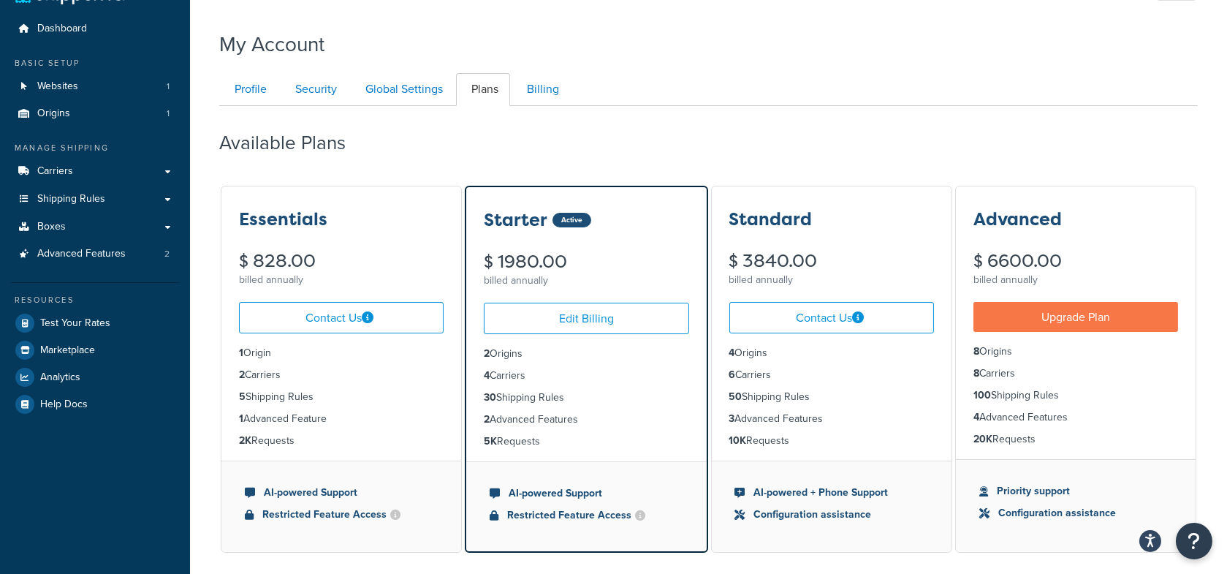
scroll to position [141, 0]
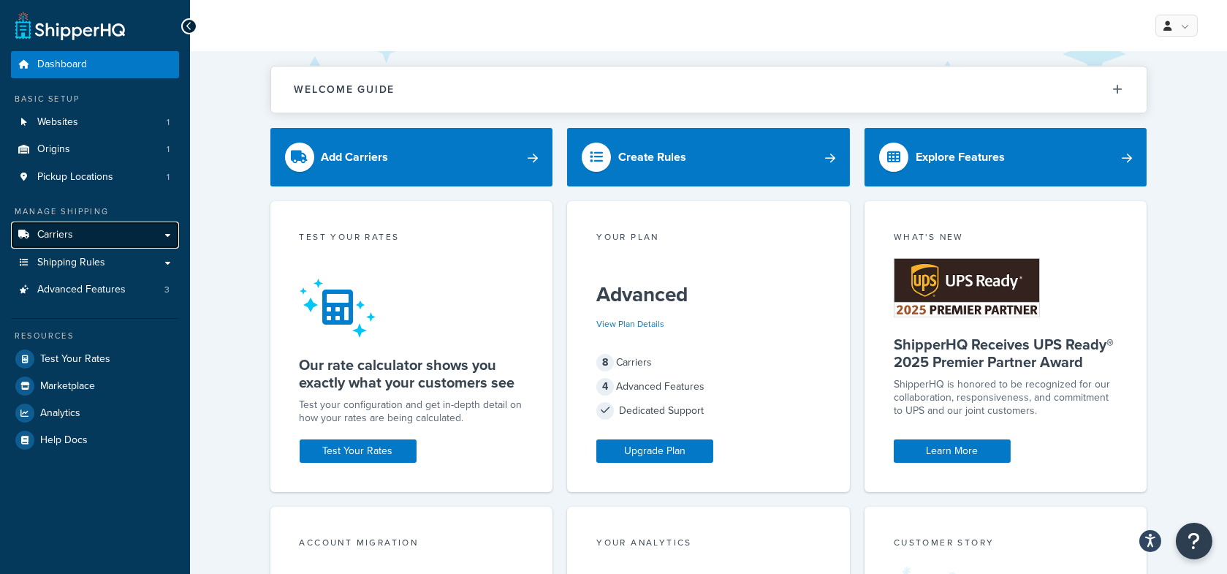
click at [56, 230] on span "Carriers" at bounding box center [55, 235] width 36 height 12
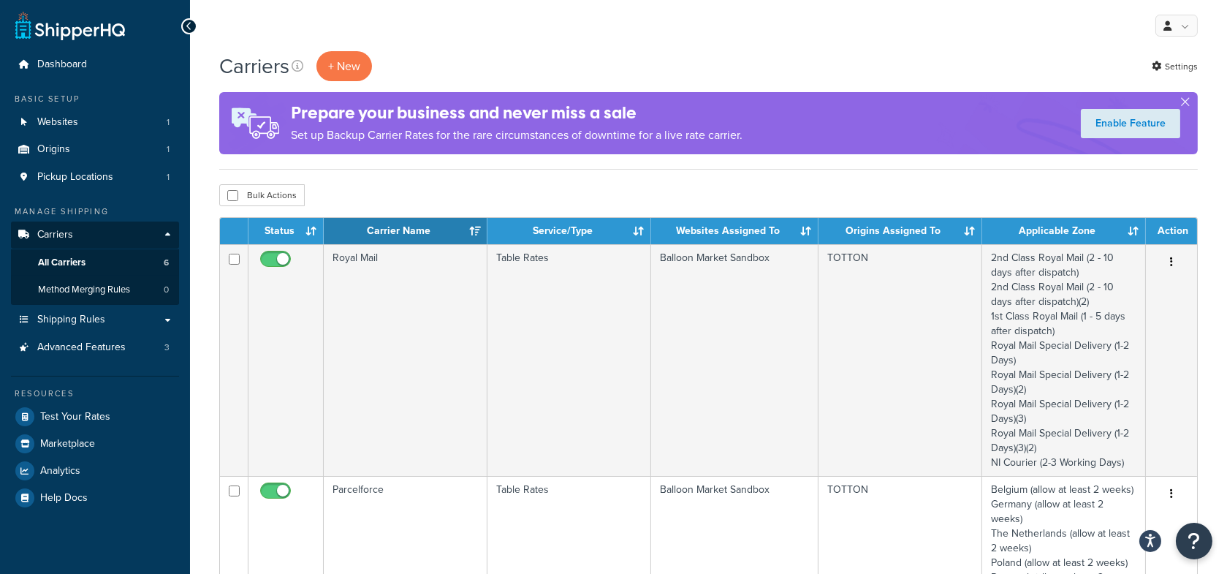
click at [530, 58] on div "Carriers + New Settings" at bounding box center [708, 66] width 979 height 30
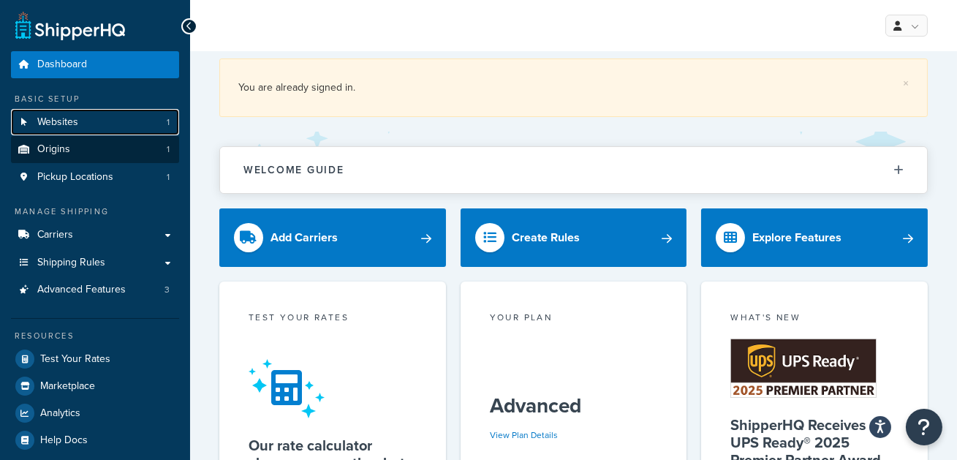
drag, startPoint x: 121, startPoint y: 129, endPoint x: 160, endPoint y: 136, distance: 40.0
click at [121, 129] on link "Websites 1" at bounding box center [95, 122] width 168 height 27
